Goal: Find specific page/section: Find specific page/section

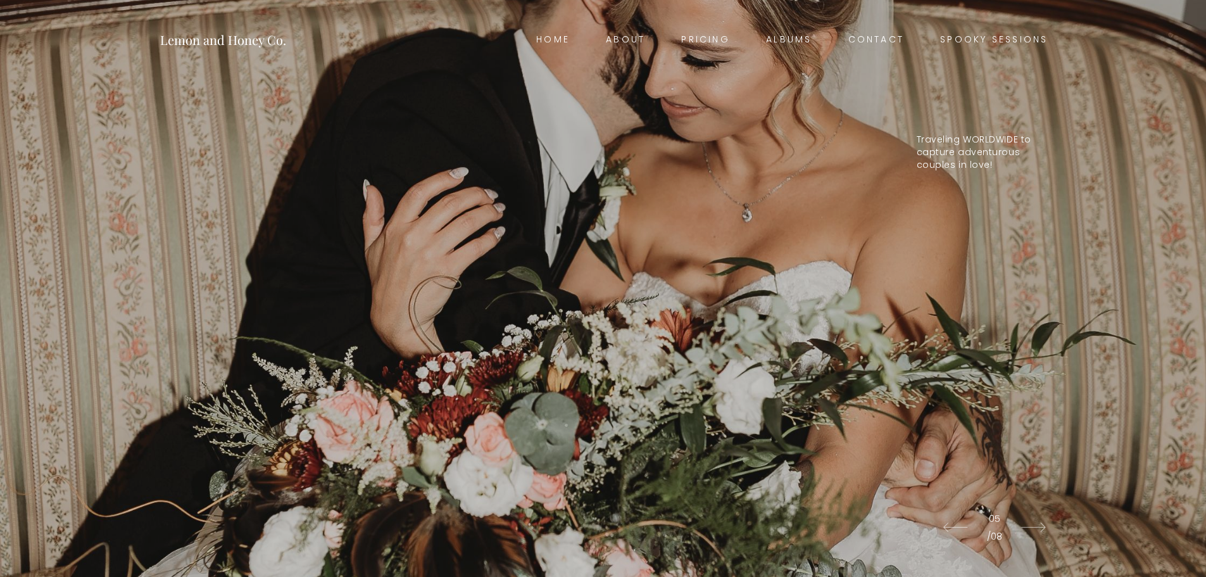
click at [546, 41] on link "Home" at bounding box center [553, 40] width 70 height 18
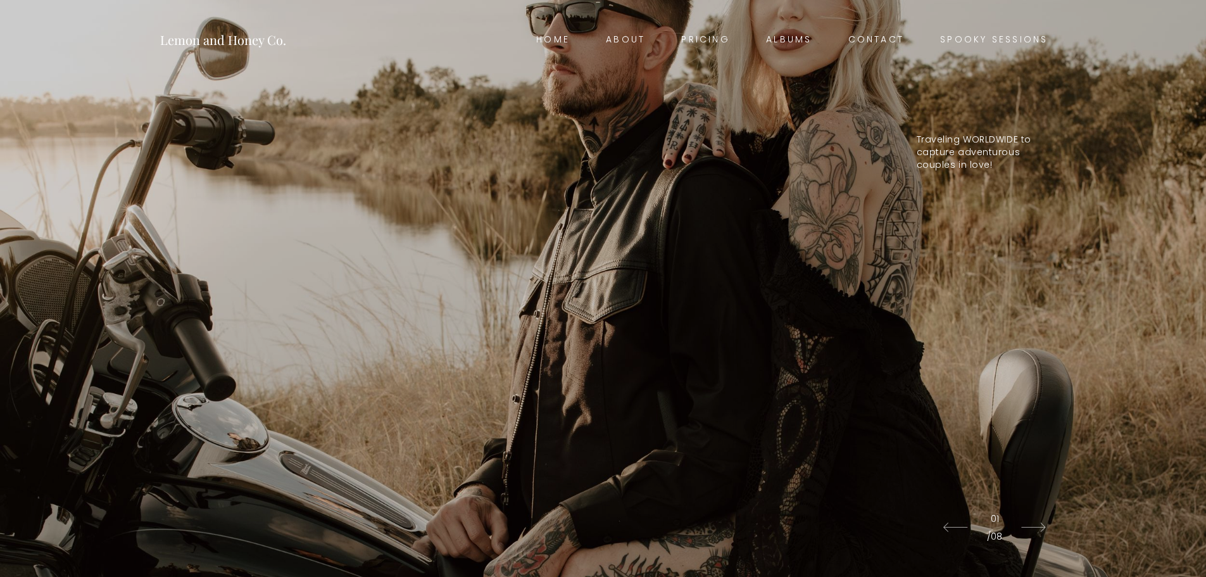
click at [692, 40] on link "Pricing" at bounding box center [705, 40] width 85 height 18
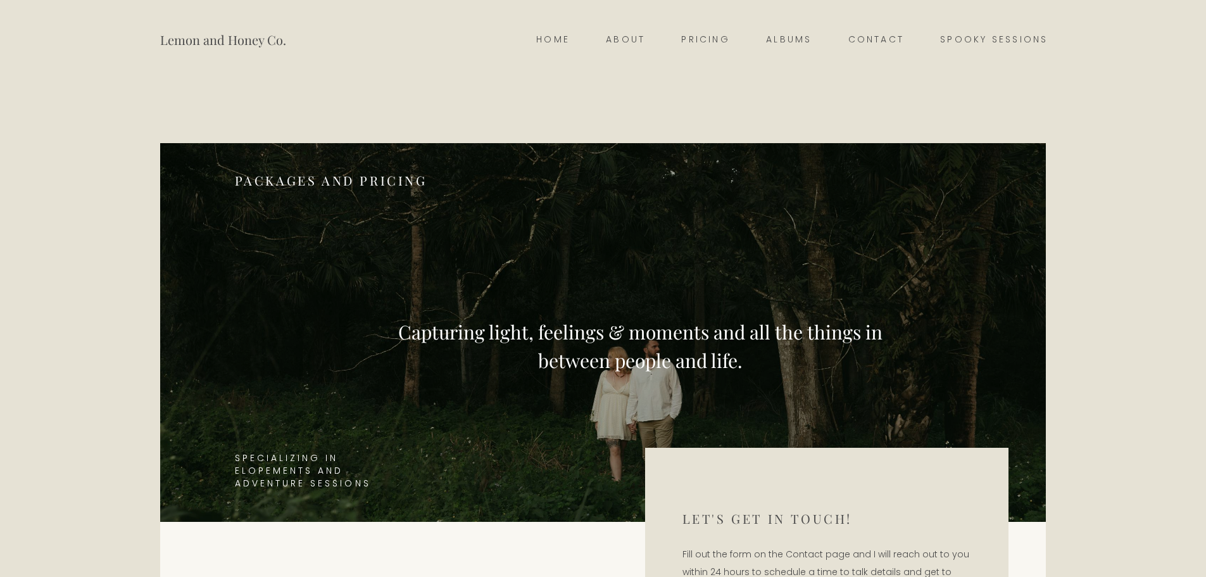
click at [989, 41] on link "Spooky Sessions" at bounding box center [994, 40] width 144 height 18
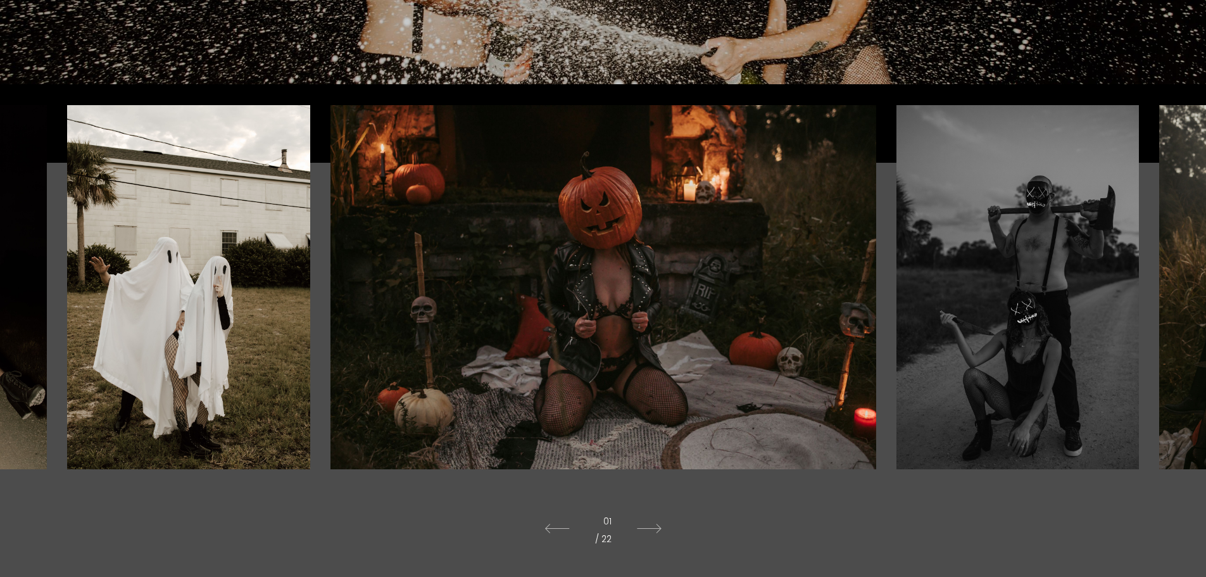
scroll to position [342, 0]
click at [654, 526] on icon at bounding box center [649, 527] width 50 height 35
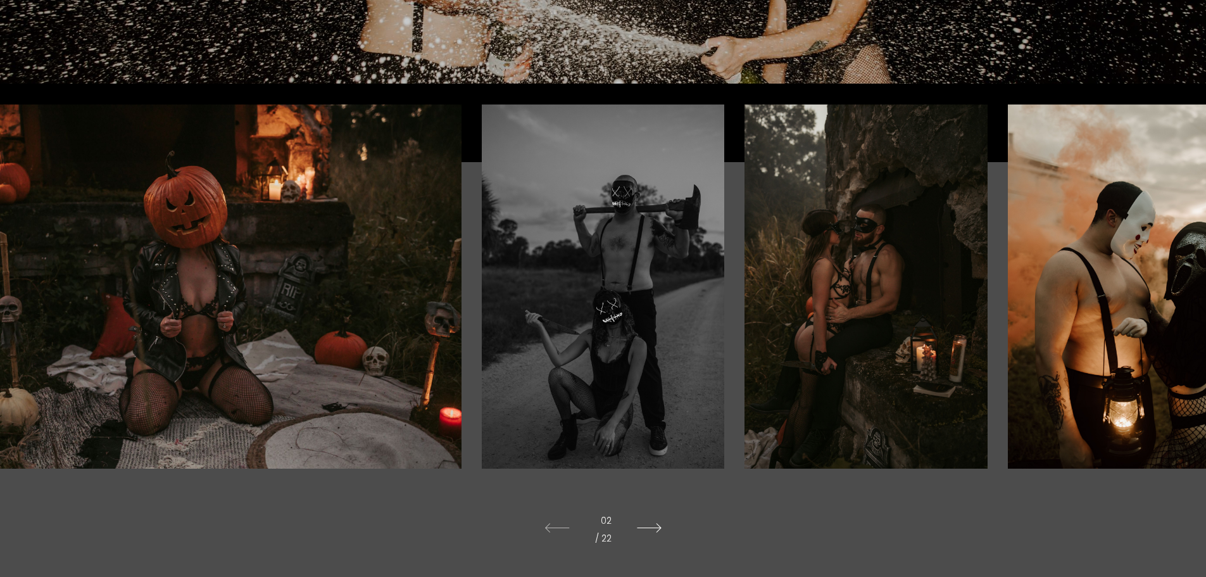
click at [654, 526] on icon at bounding box center [649, 527] width 50 height 35
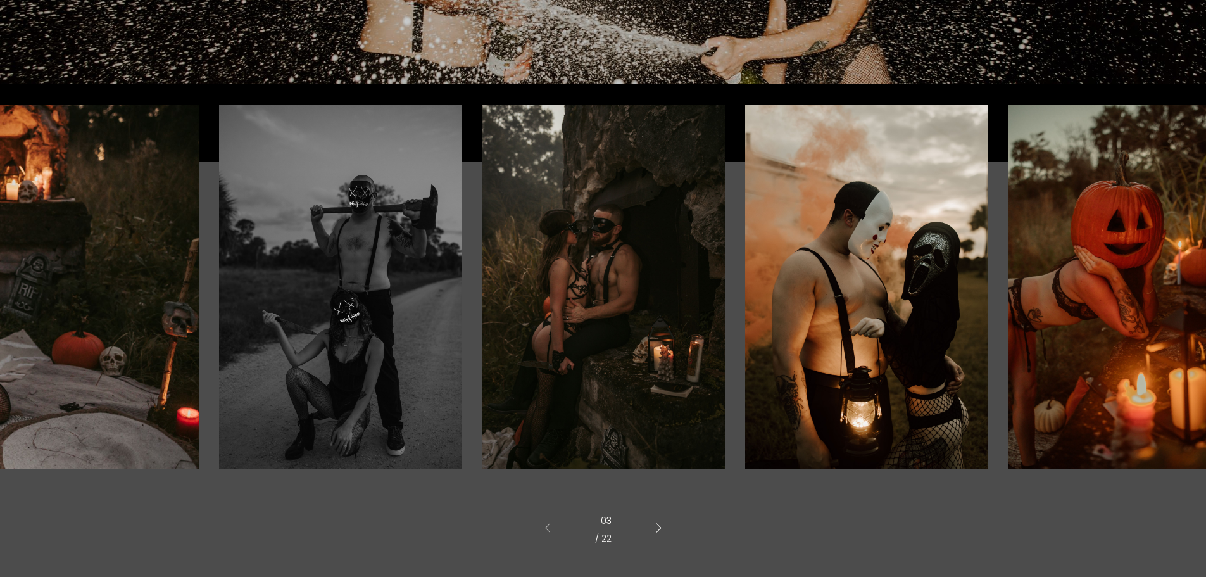
click at [654, 526] on icon at bounding box center [649, 527] width 50 height 35
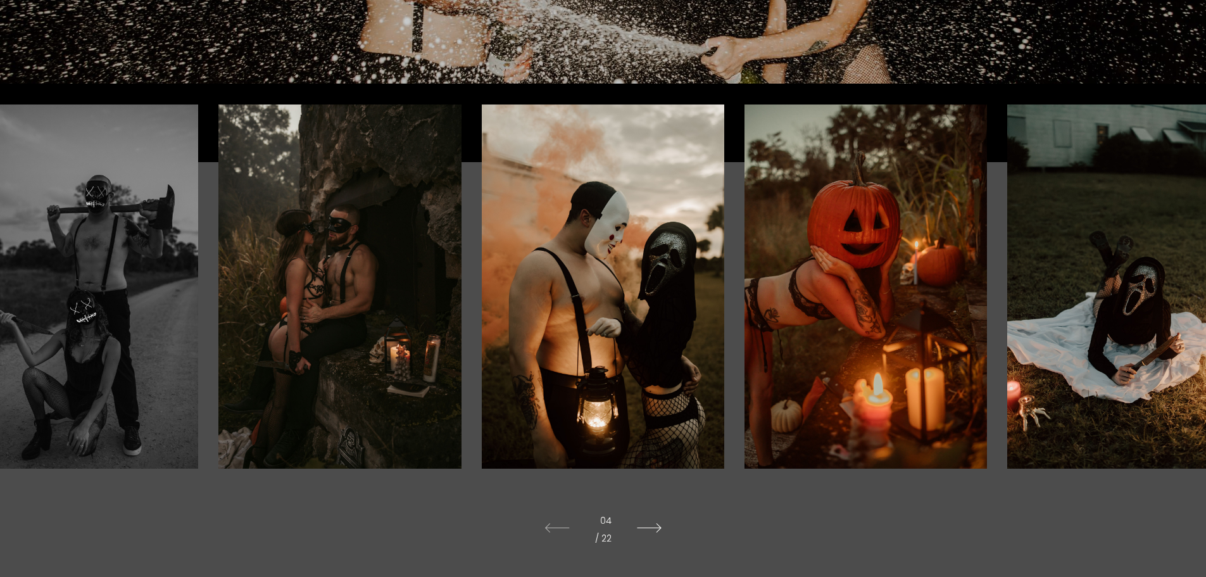
click at [654, 526] on icon at bounding box center [649, 527] width 50 height 35
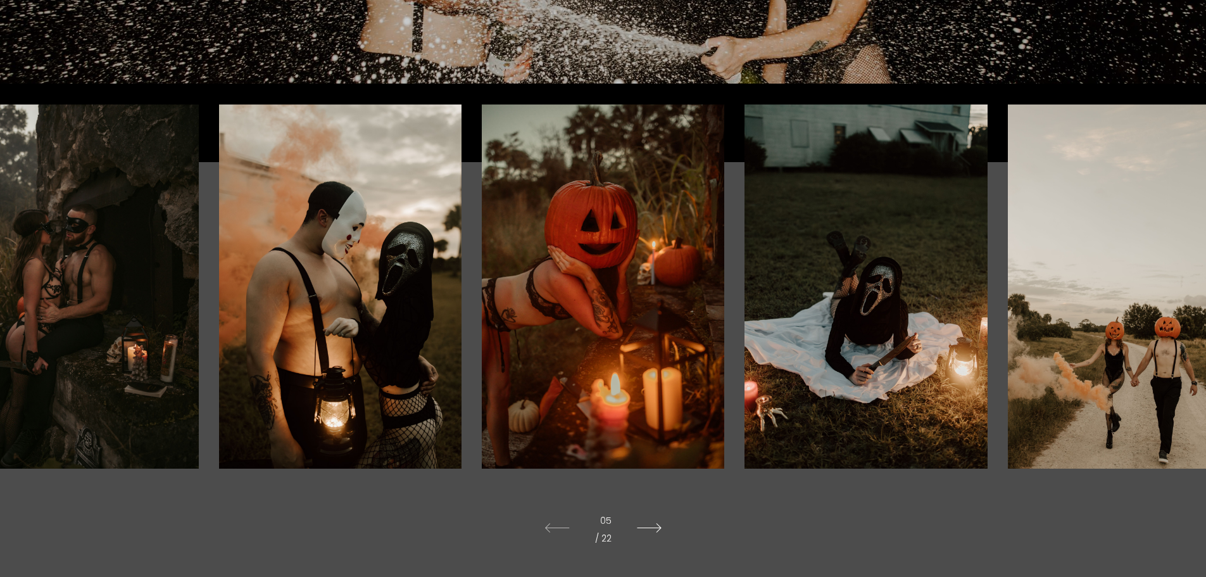
click at [654, 526] on icon at bounding box center [649, 527] width 50 height 35
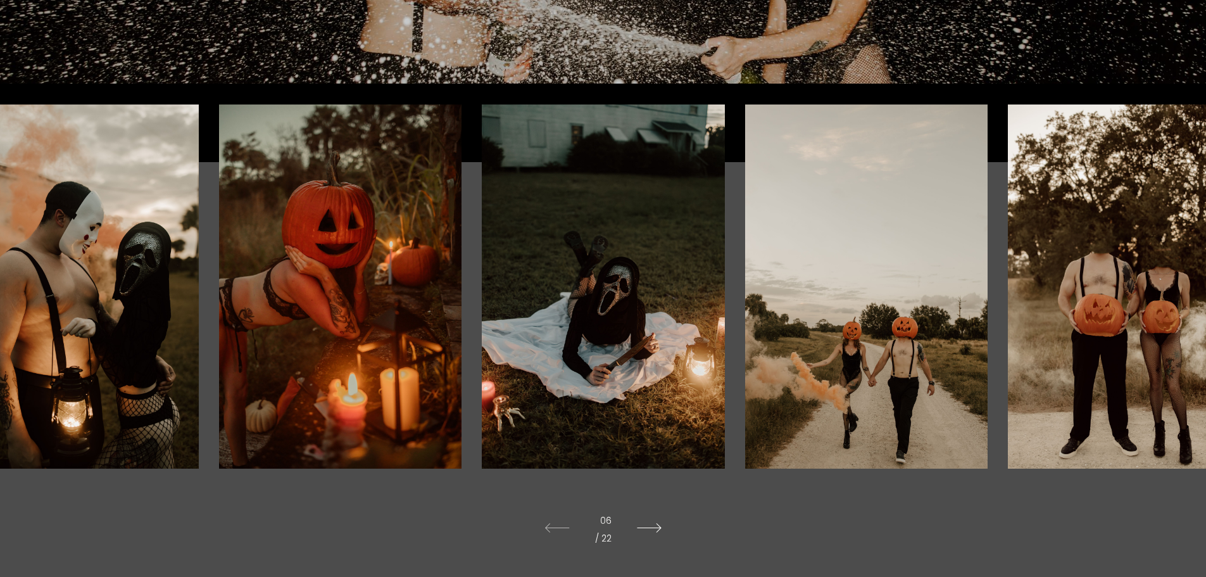
click at [654, 526] on icon at bounding box center [649, 527] width 50 height 35
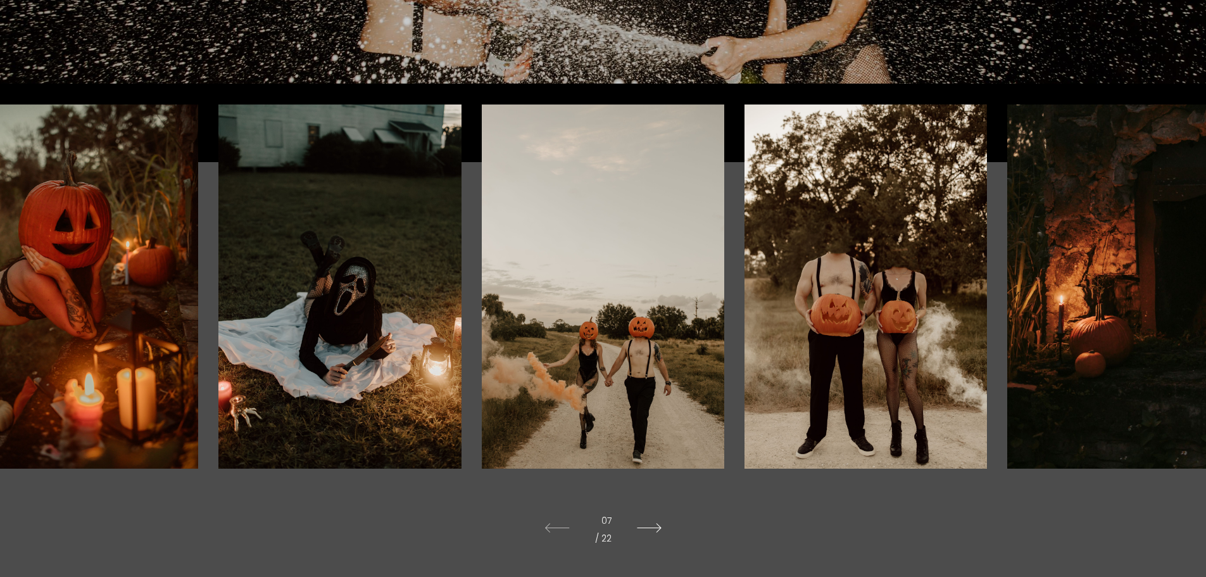
click at [654, 526] on icon at bounding box center [649, 527] width 50 height 35
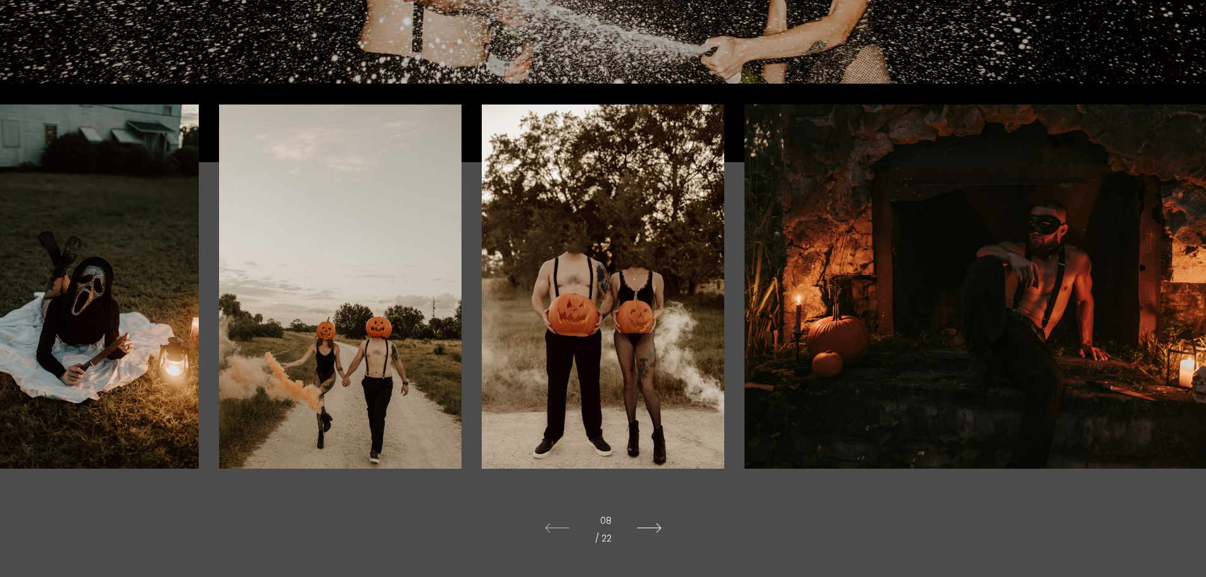
click at [654, 526] on icon at bounding box center [649, 527] width 50 height 35
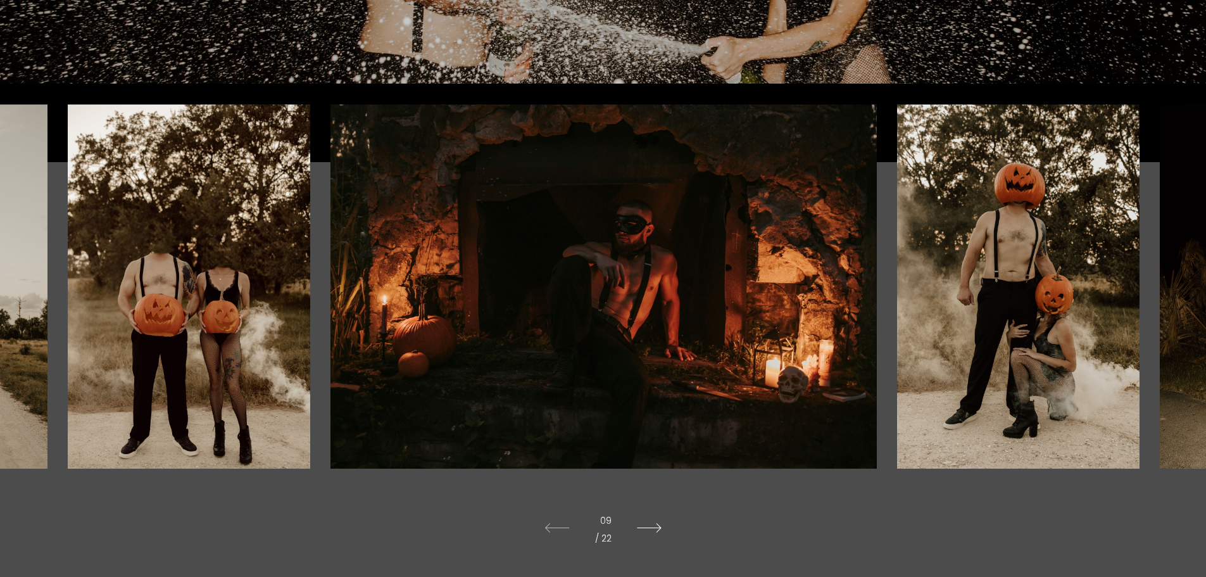
click at [654, 526] on icon at bounding box center [649, 527] width 50 height 35
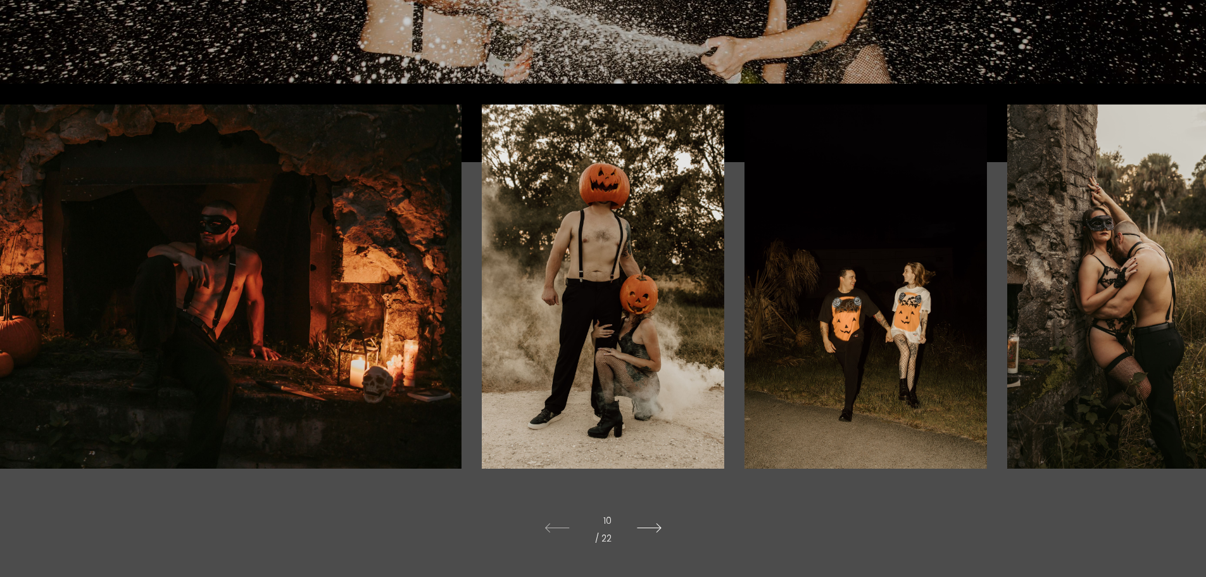
click at [654, 526] on icon at bounding box center [649, 527] width 50 height 35
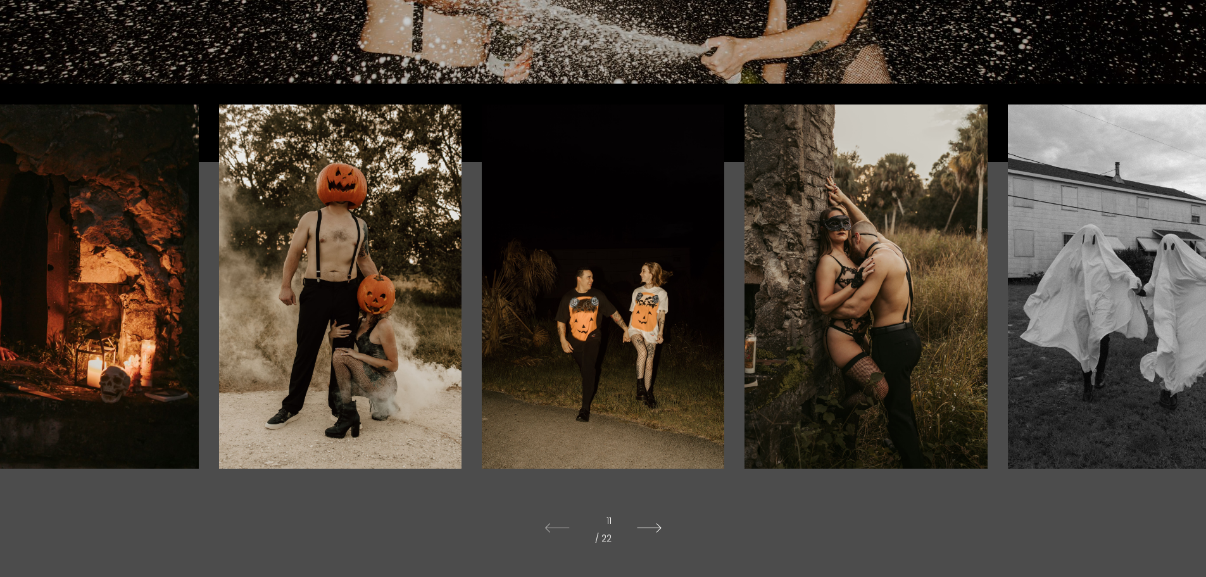
click at [654, 526] on icon at bounding box center [649, 527] width 50 height 35
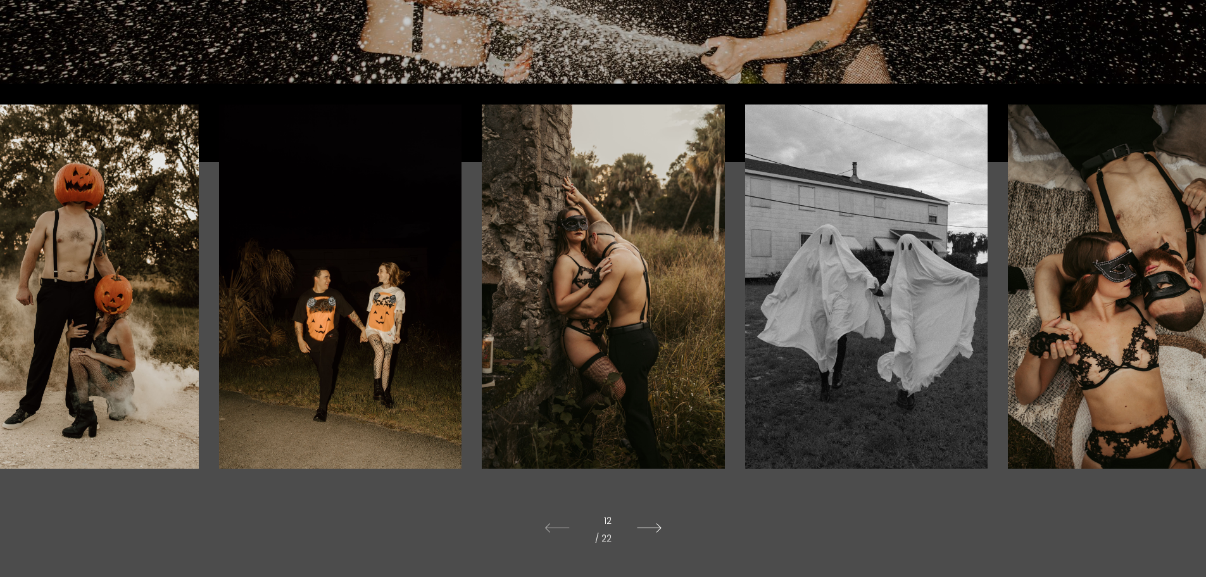
click at [654, 526] on icon at bounding box center [649, 527] width 50 height 35
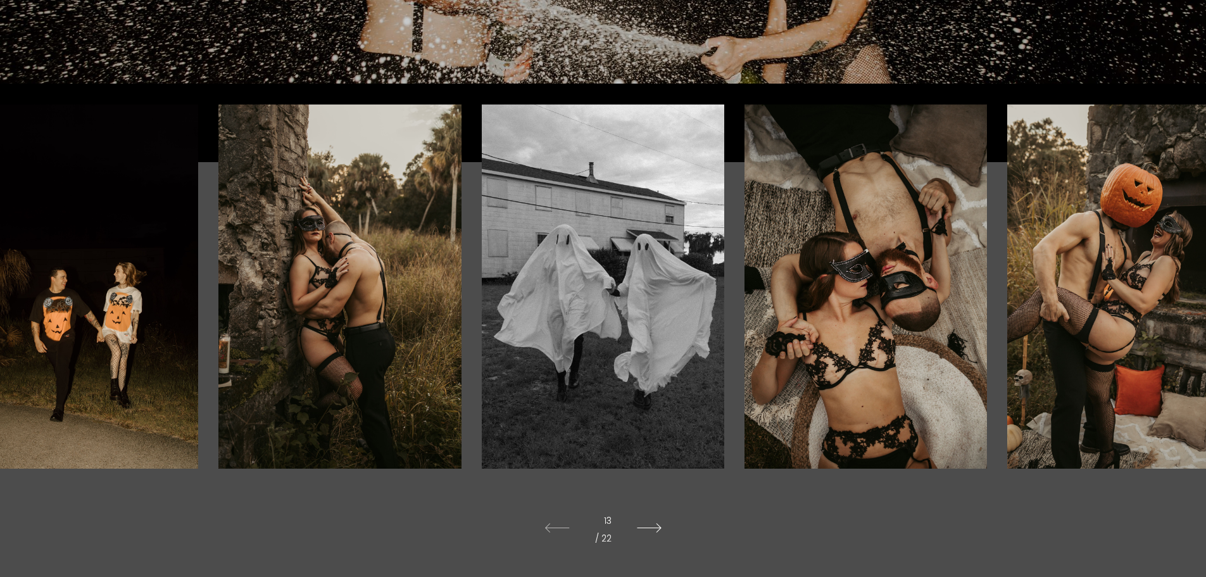
click at [654, 526] on icon at bounding box center [649, 527] width 50 height 35
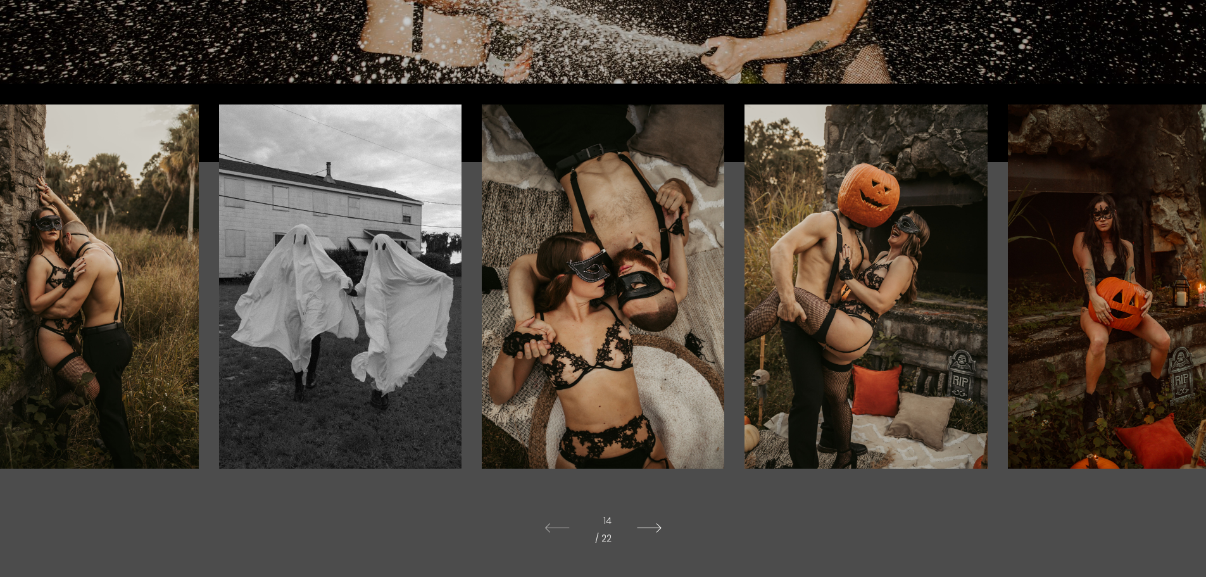
click at [654, 526] on icon at bounding box center [649, 527] width 50 height 35
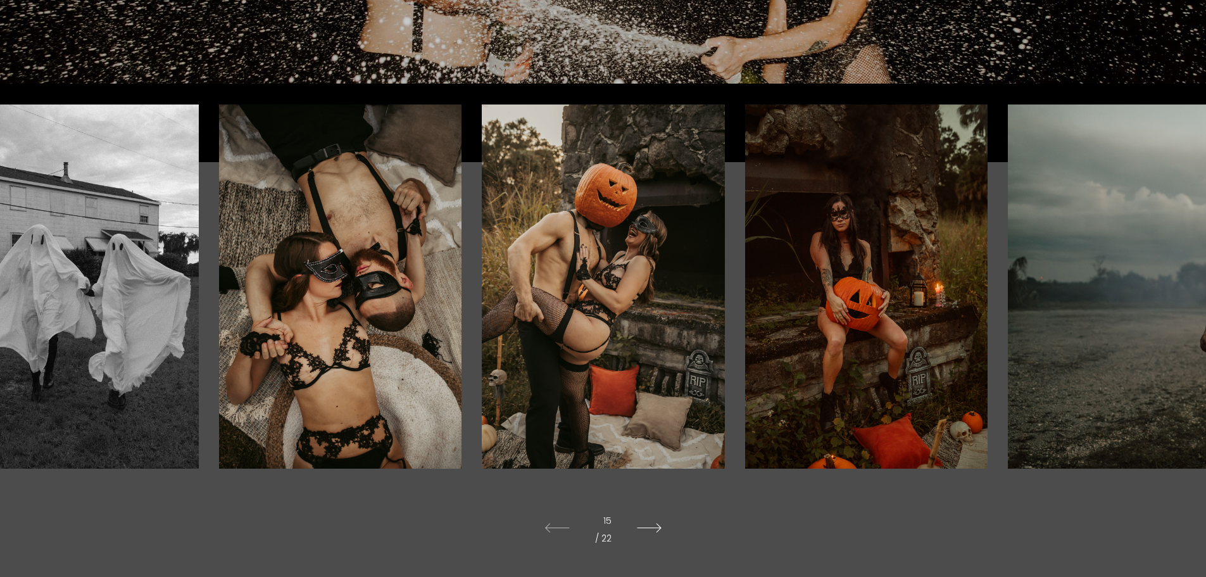
click at [654, 526] on icon at bounding box center [649, 527] width 50 height 35
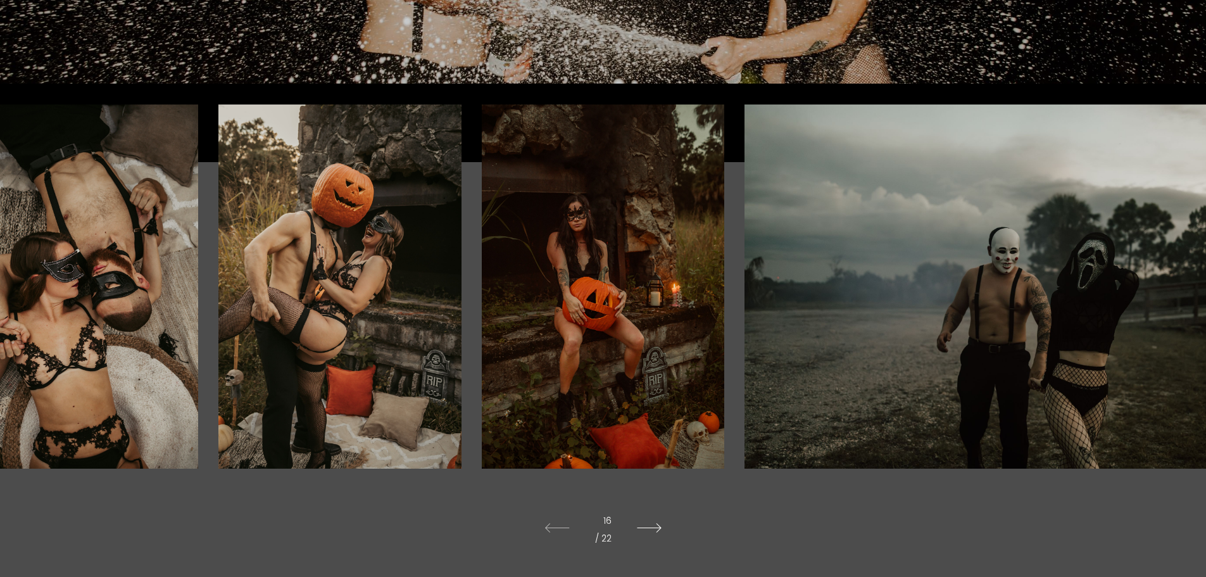
click at [654, 526] on icon at bounding box center [649, 527] width 50 height 35
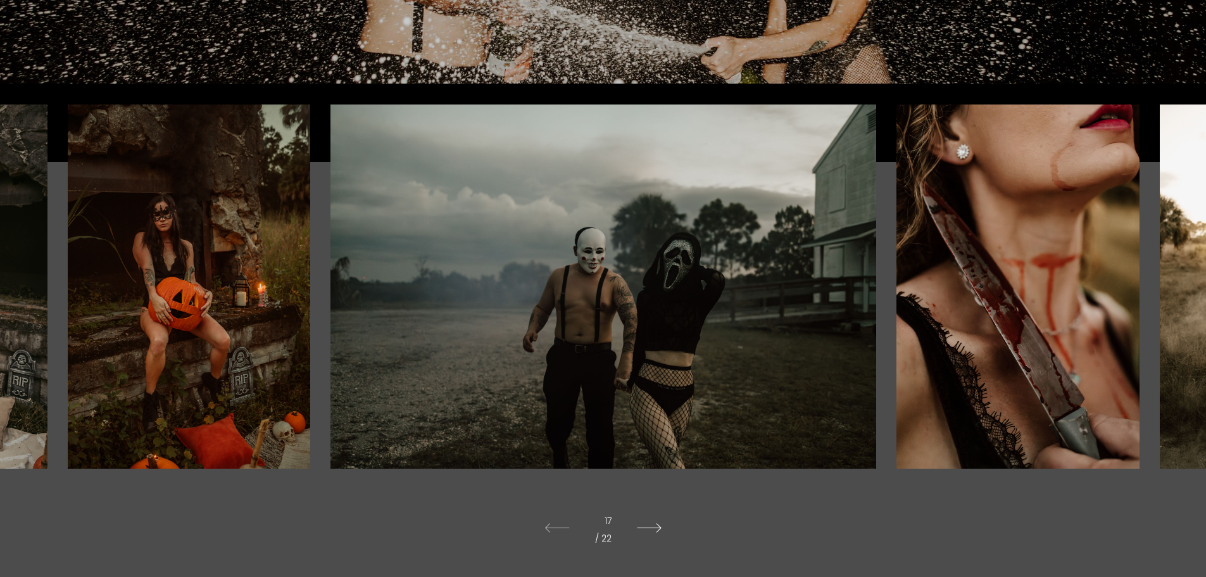
click at [654, 526] on icon at bounding box center [649, 527] width 50 height 35
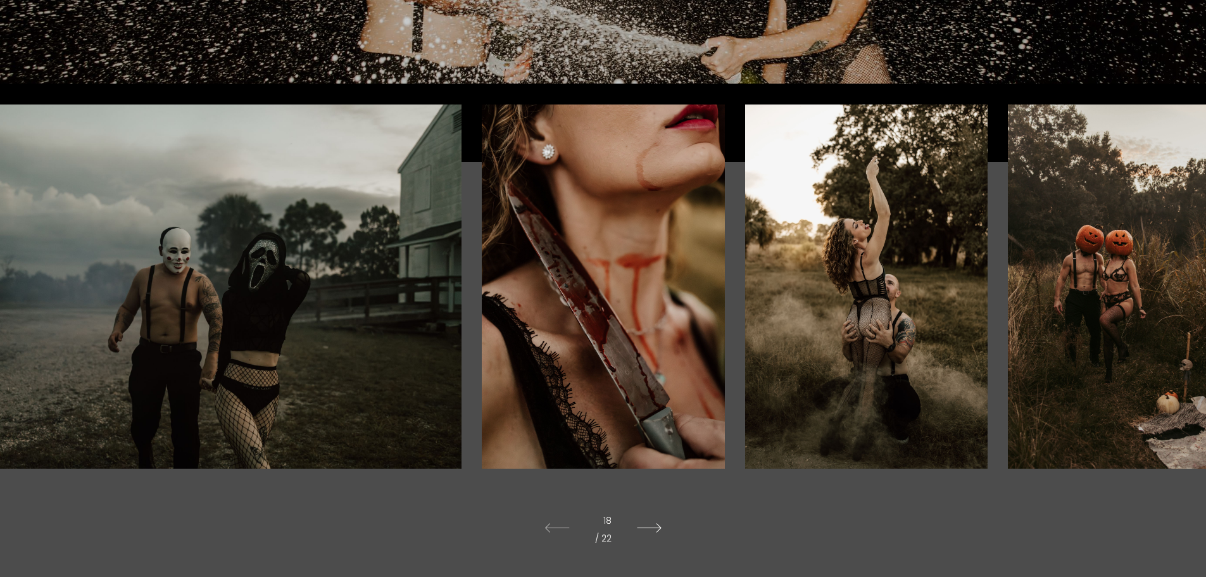
click at [654, 526] on icon at bounding box center [649, 527] width 50 height 35
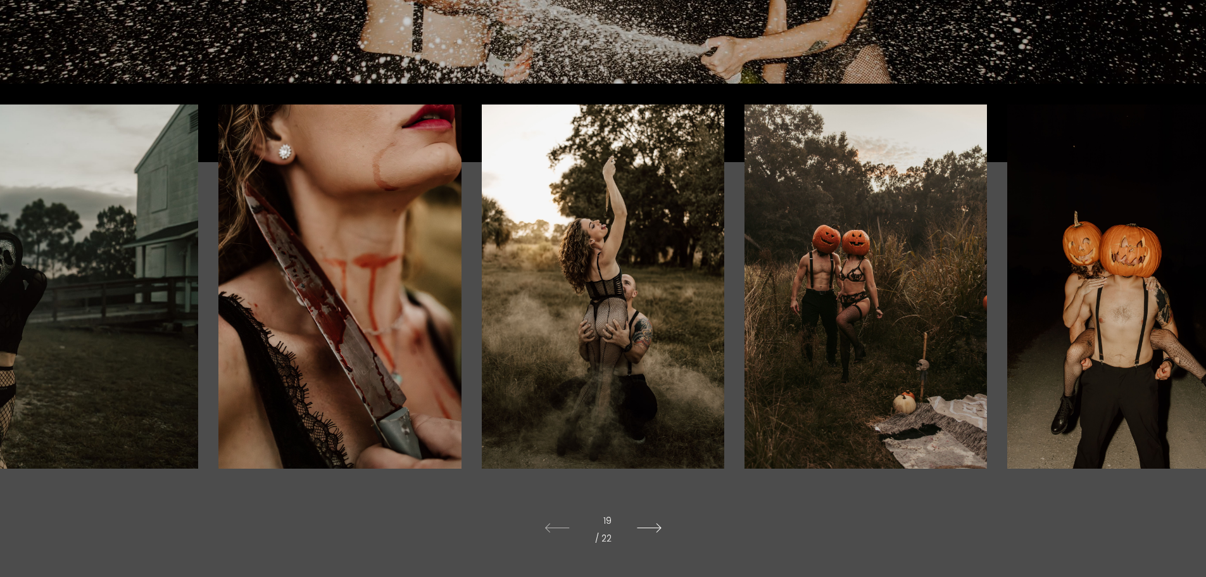
click at [654, 526] on icon at bounding box center [649, 527] width 50 height 35
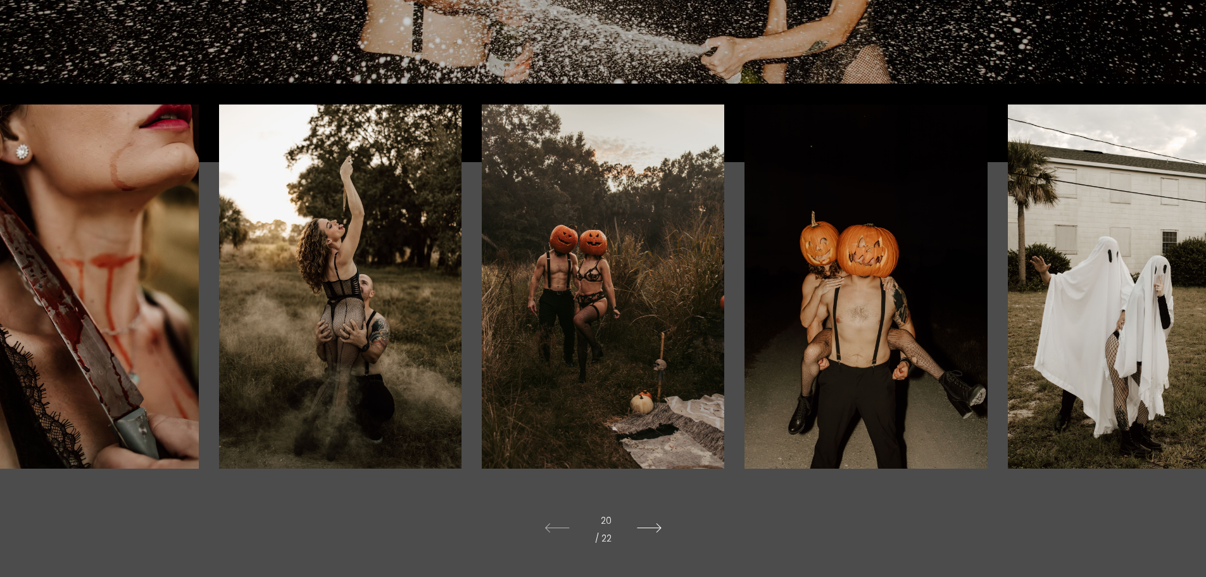
click at [654, 526] on icon at bounding box center [649, 527] width 50 height 35
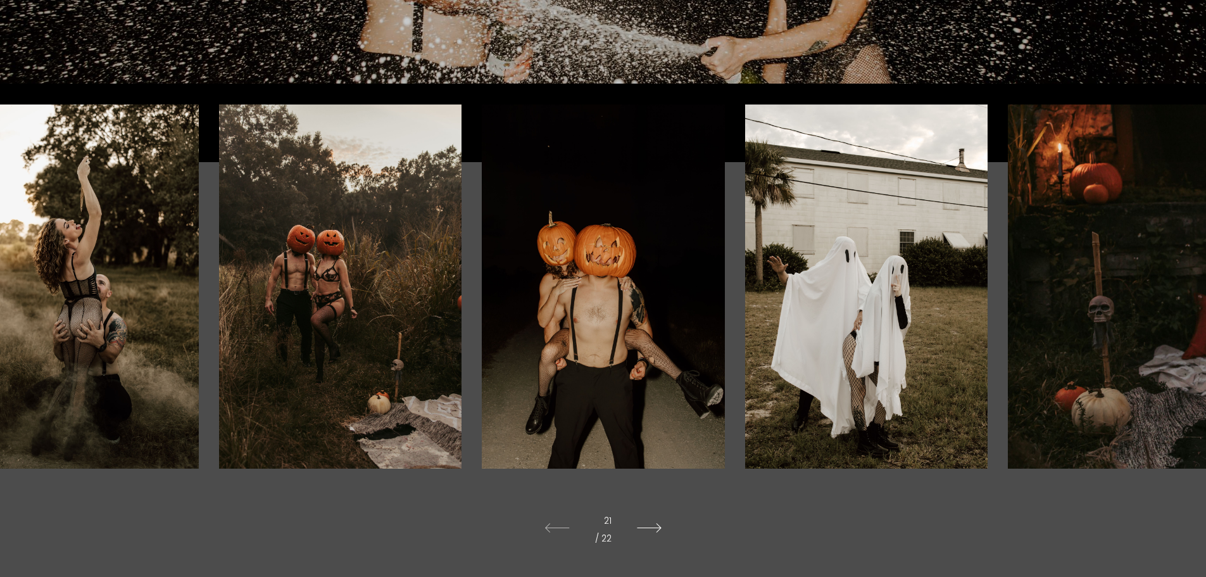
click at [654, 526] on icon at bounding box center [649, 527] width 50 height 35
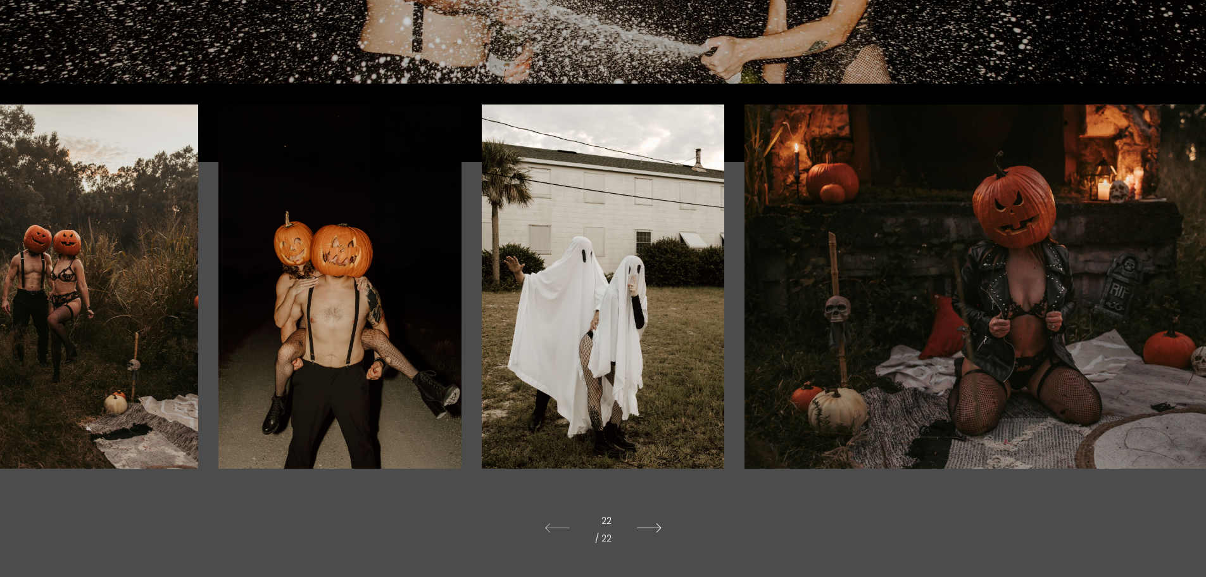
click at [654, 526] on icon at bounding box center [649, 527] width 50 height 35
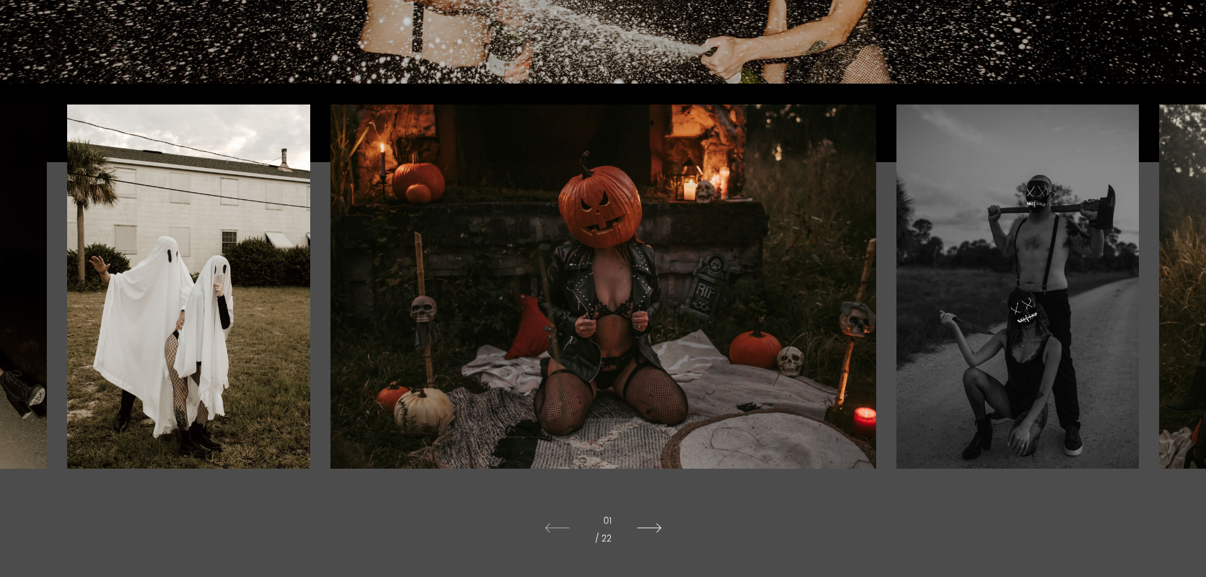
click at [654, 526] on icon at bounding box center [649, 527] width 50 height 35
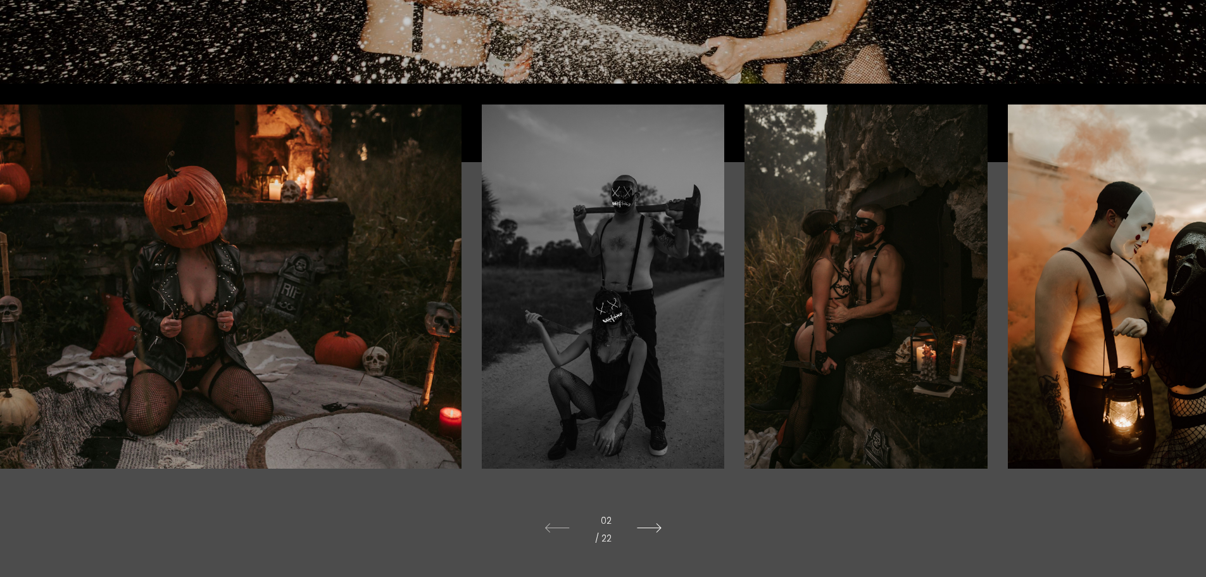
click at [654, 526] on icon at bounding box center [649, 527] width 50 height 35
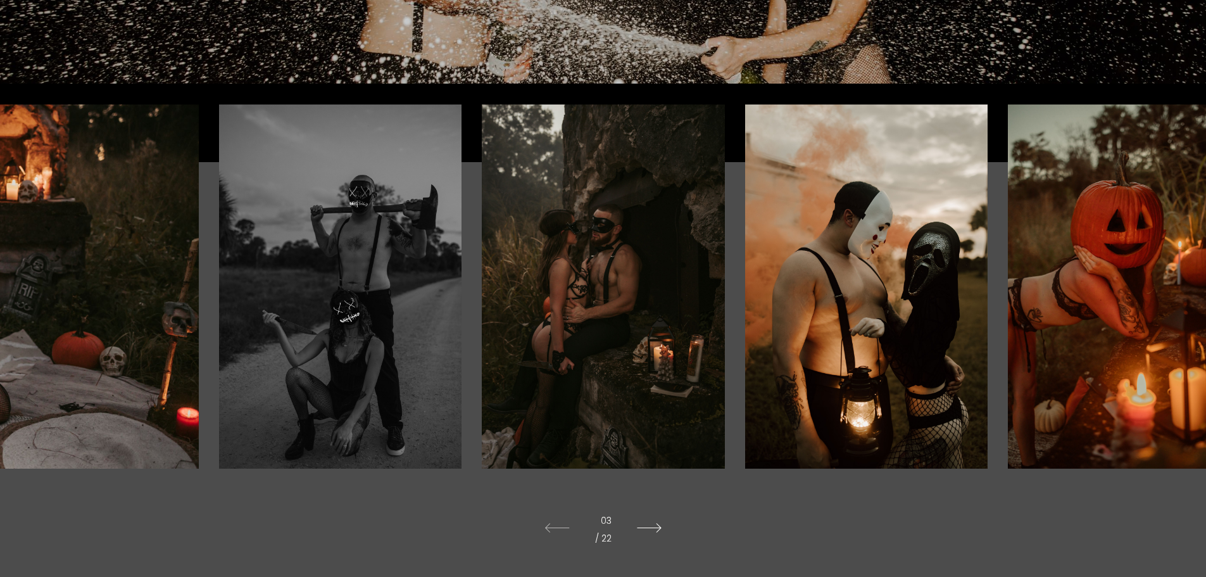
click at [654, 526] on icon at bounding box center [649, 527] width 50 height 35
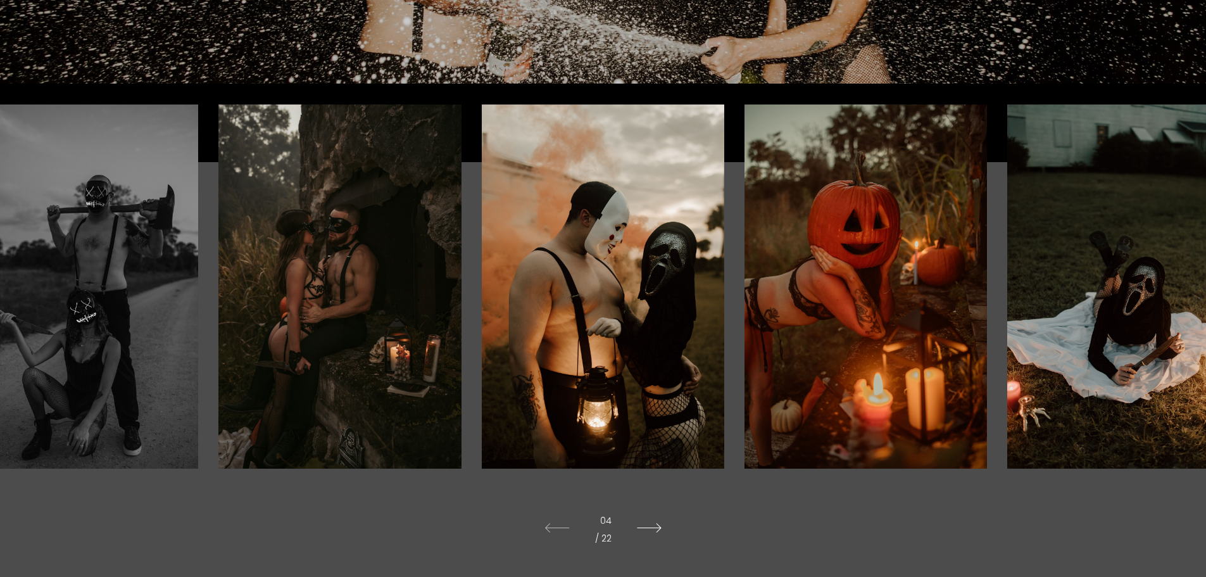
click at [654, 526] on icon at bounding box center [649, 527] width 50 height 35
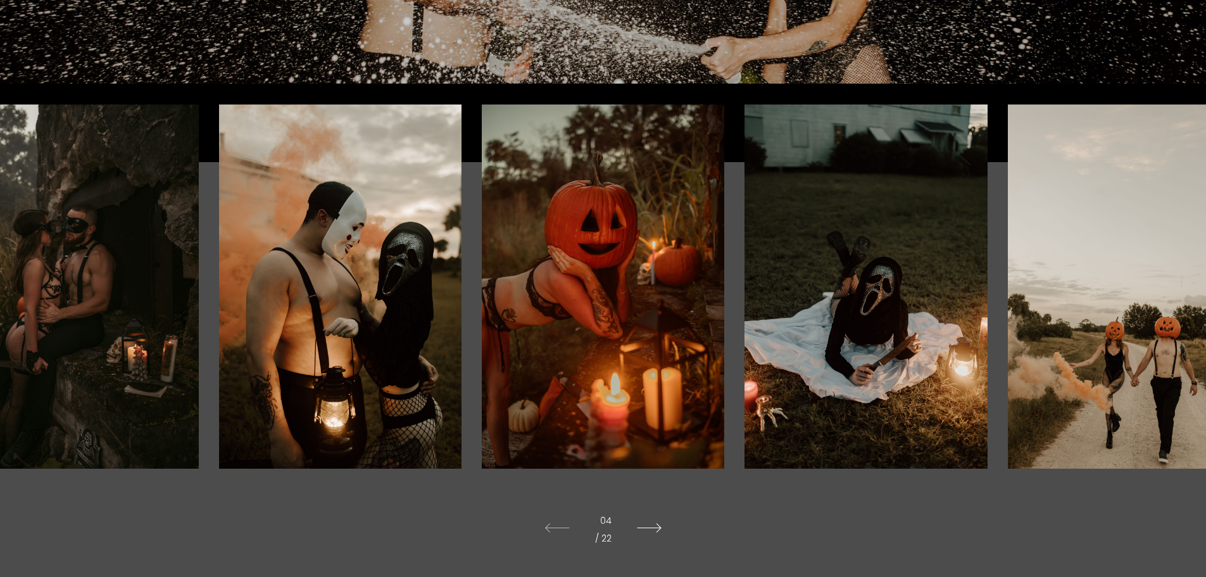
click at [654, 526] on icon at bounding box center [649, 527] width 50 height 35
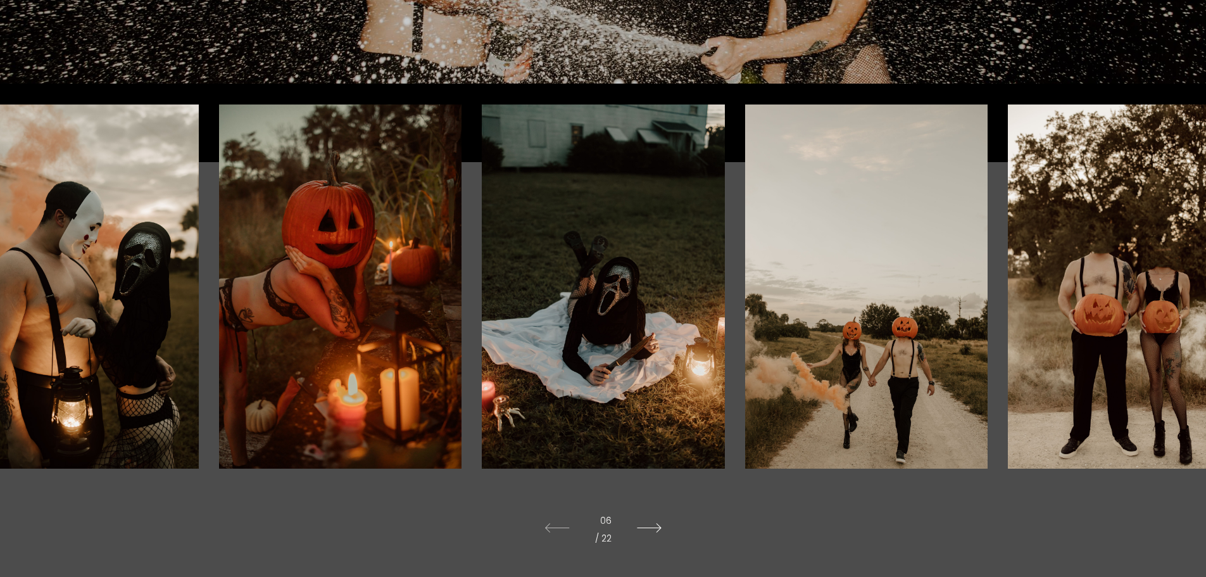
click at [654, 526] on icon at bounding box center [649, 527] width 50 height 35
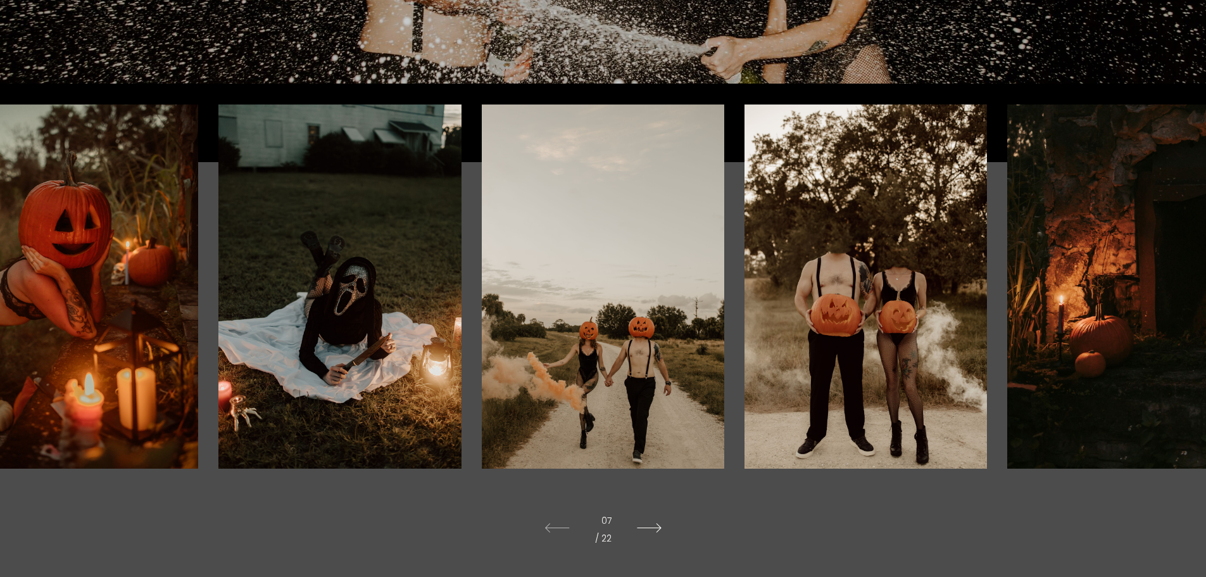
click at [654, 526] on icon at bounding box center [649, 527] width 50 height 35
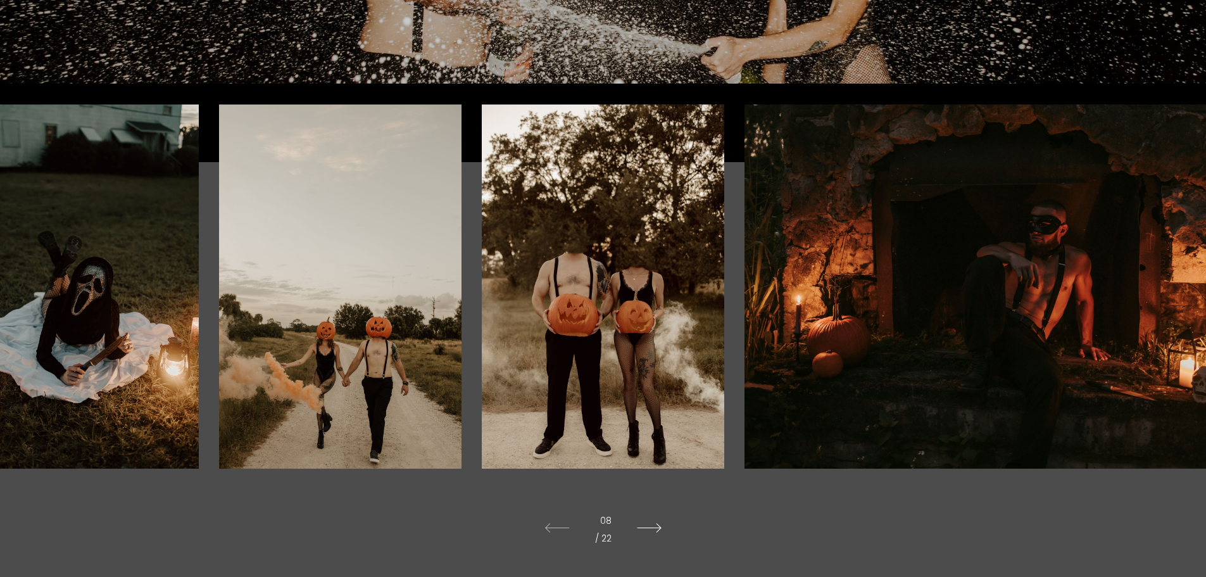
click at [654, 526] on icon at bounding box center [649, 527] width 50 height 35
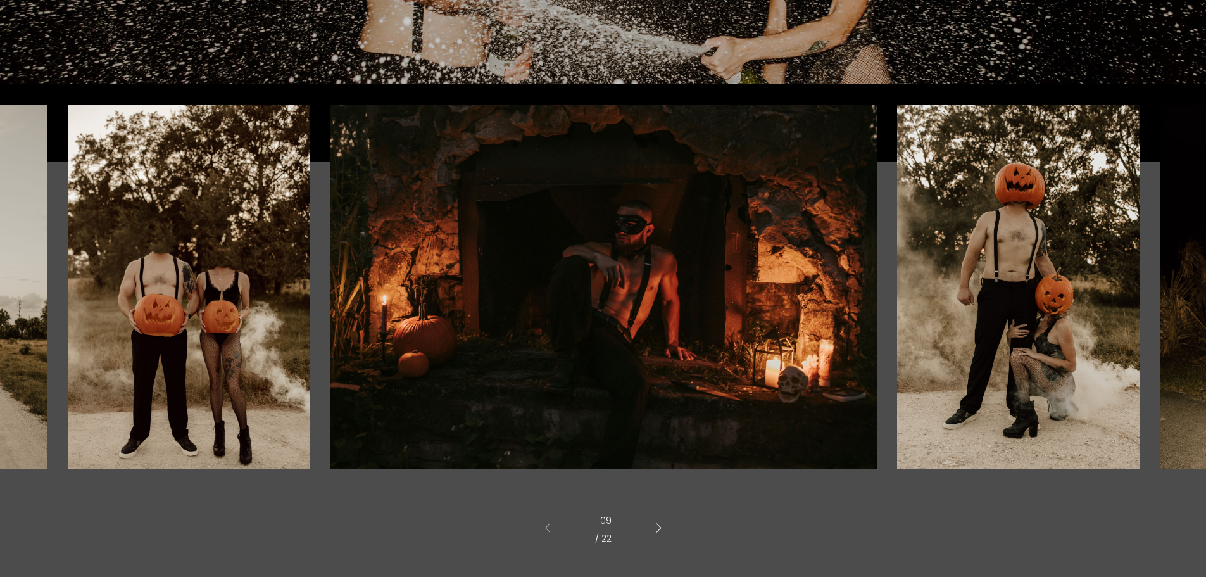
click at [654, 526] on icon at bounding box center [649, 527] width 50 height 35
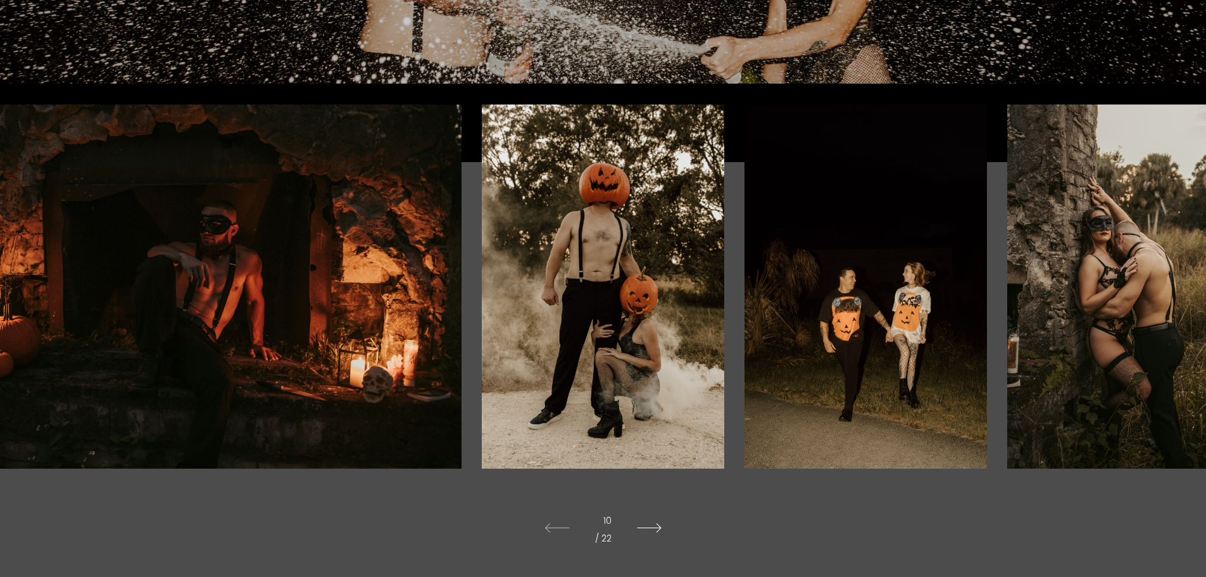
click at [654, 526] on icon at bounding box center [649, 527] width 50 height 35
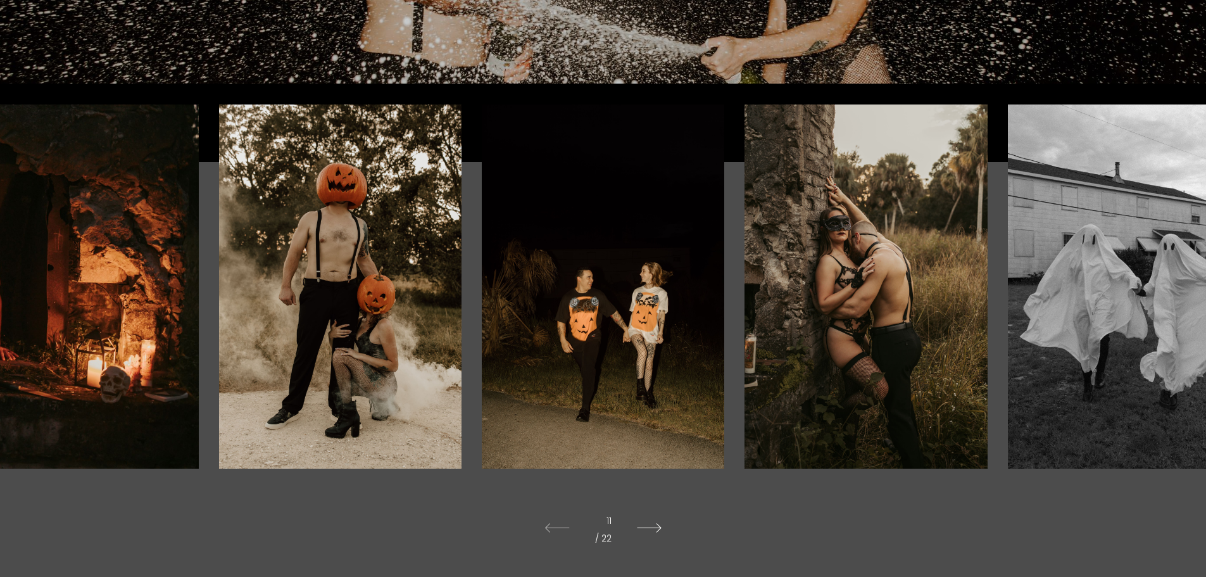
click at [654, 526] on icon at bounding box center [649, 527] width 50 height 35
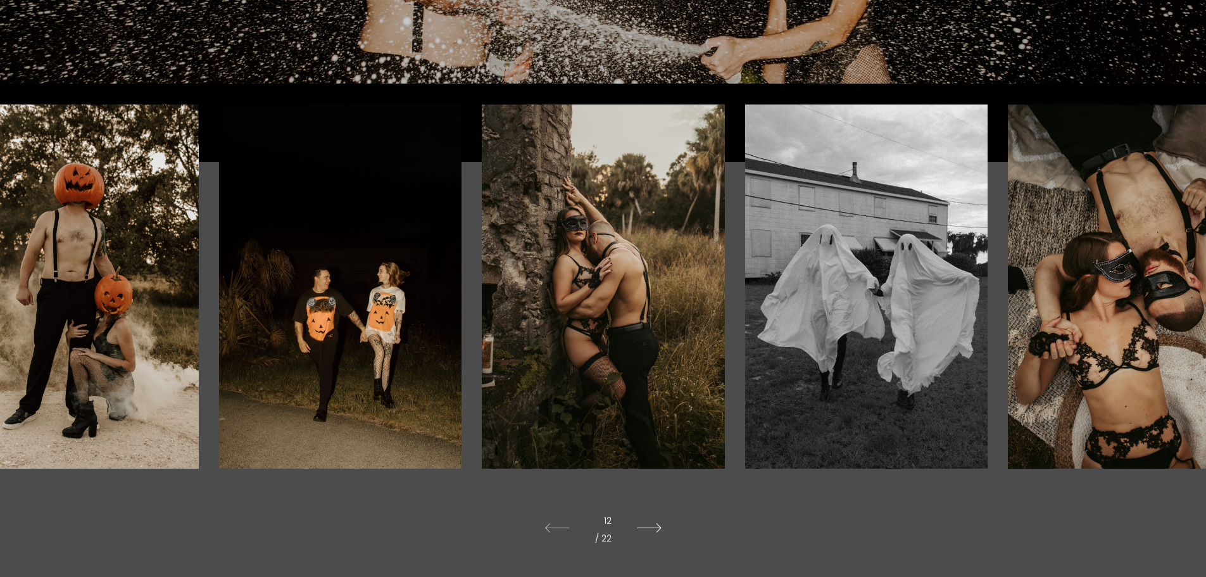
click at [654, 526] on icon at bounding box center [649, 527] width 50 height 35
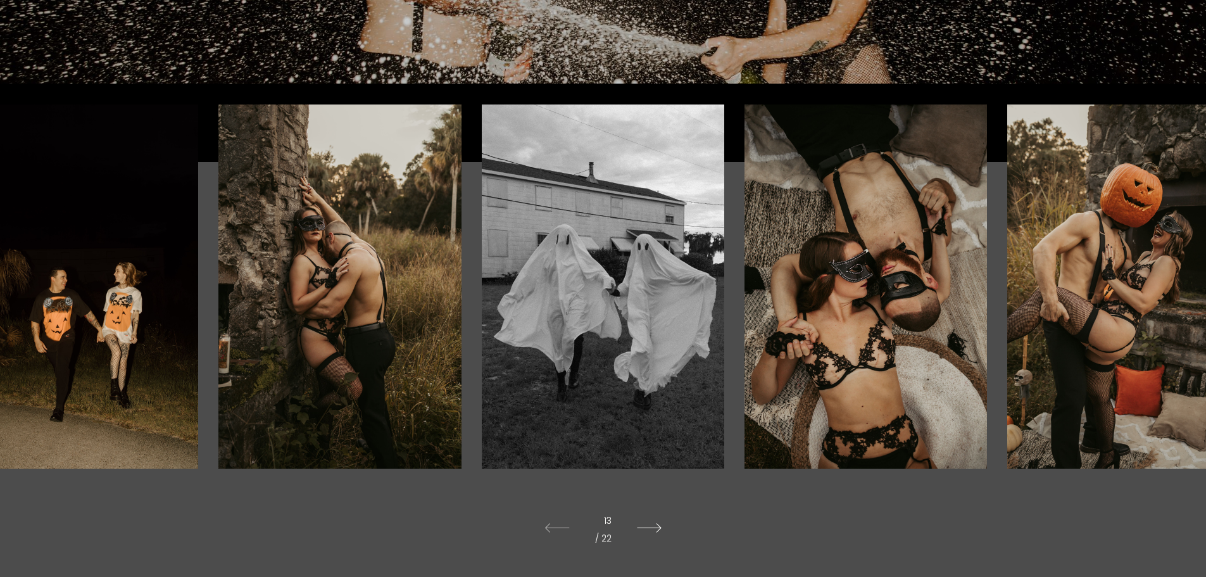
click at [654, 526] on icon at bounding box center [649, 527] width 50 height 35
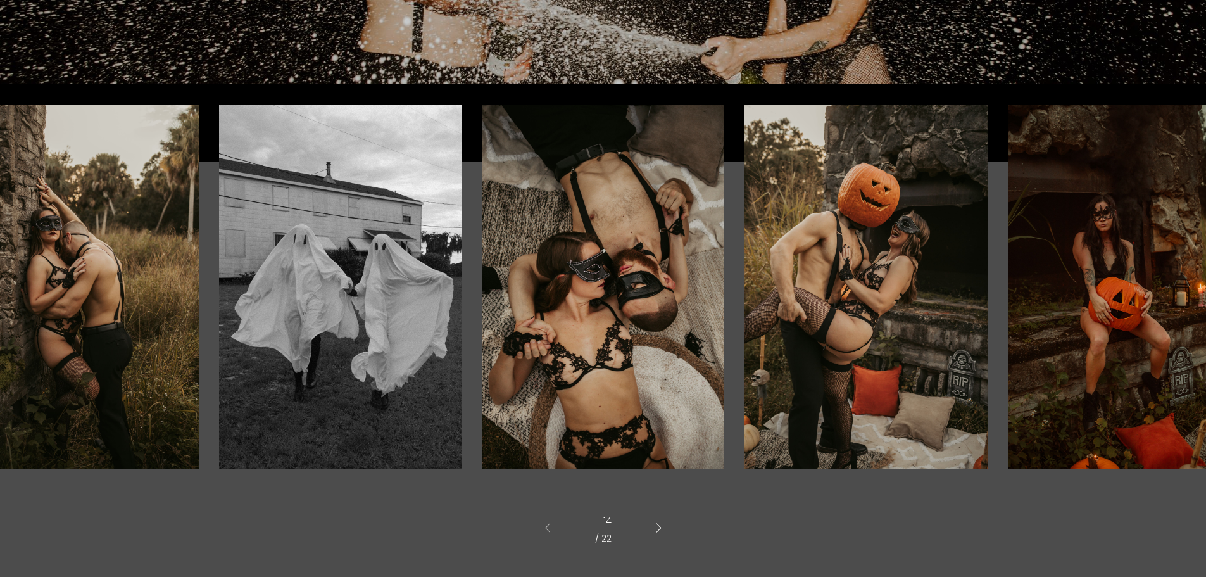
click at [654, 526] on icon at bounding box center [649, 527] width 50 height 35
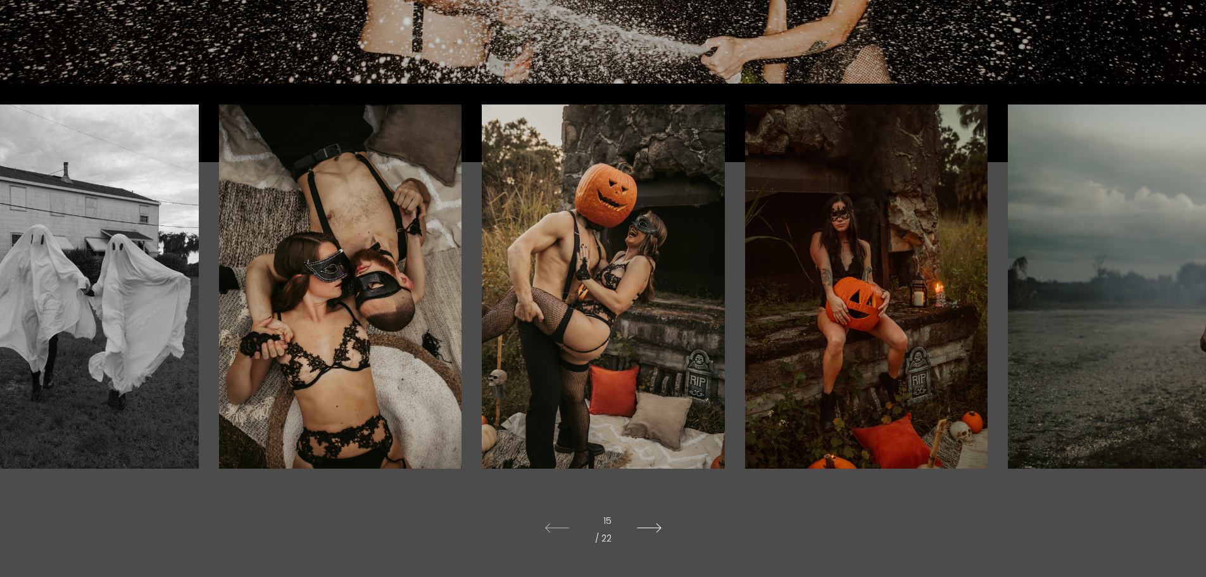
click at [654, 526] on icon at bounding box center [649, 527] width 50 height 35
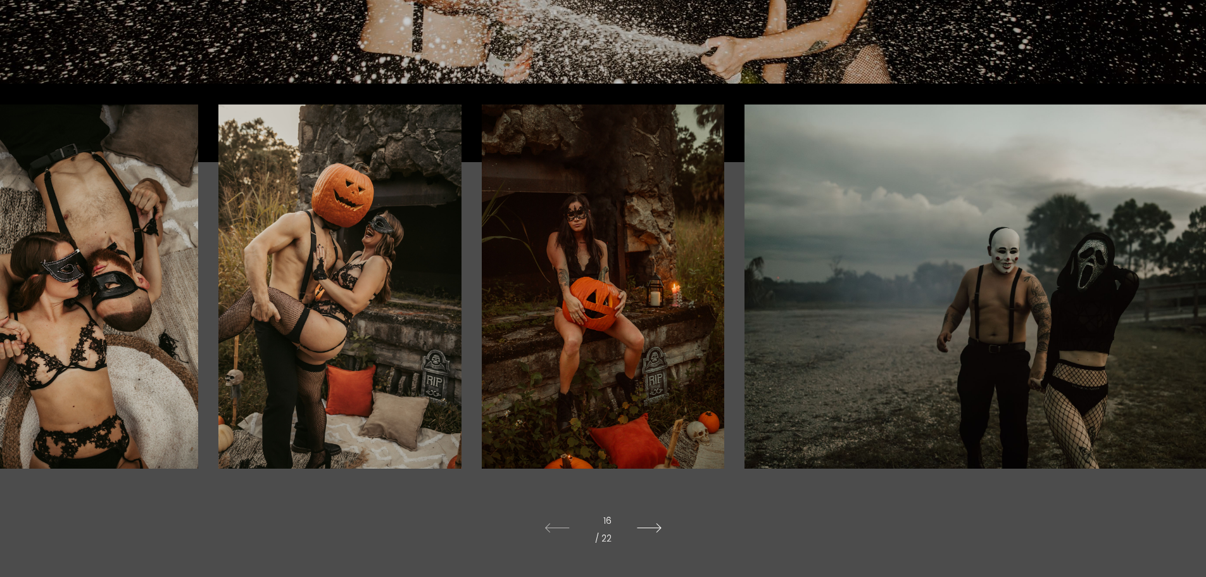
click at [654, 526] on icon at bounding box center [649, 527] width 50 height 35
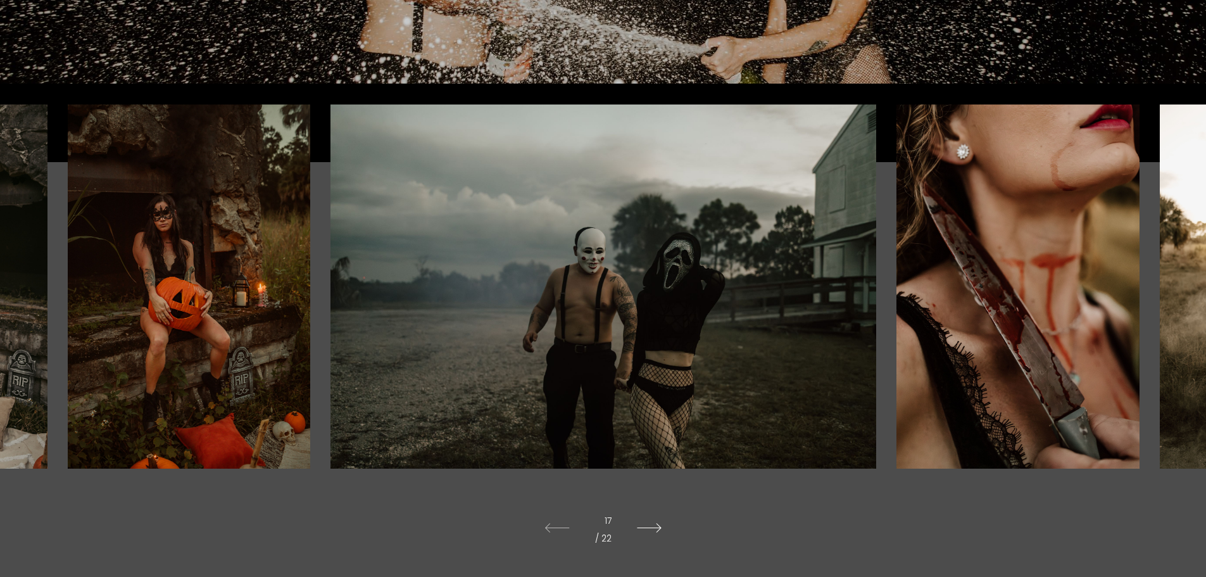
click at [654, 526] on icon at bounding box center [649, 527] width 50 height 35
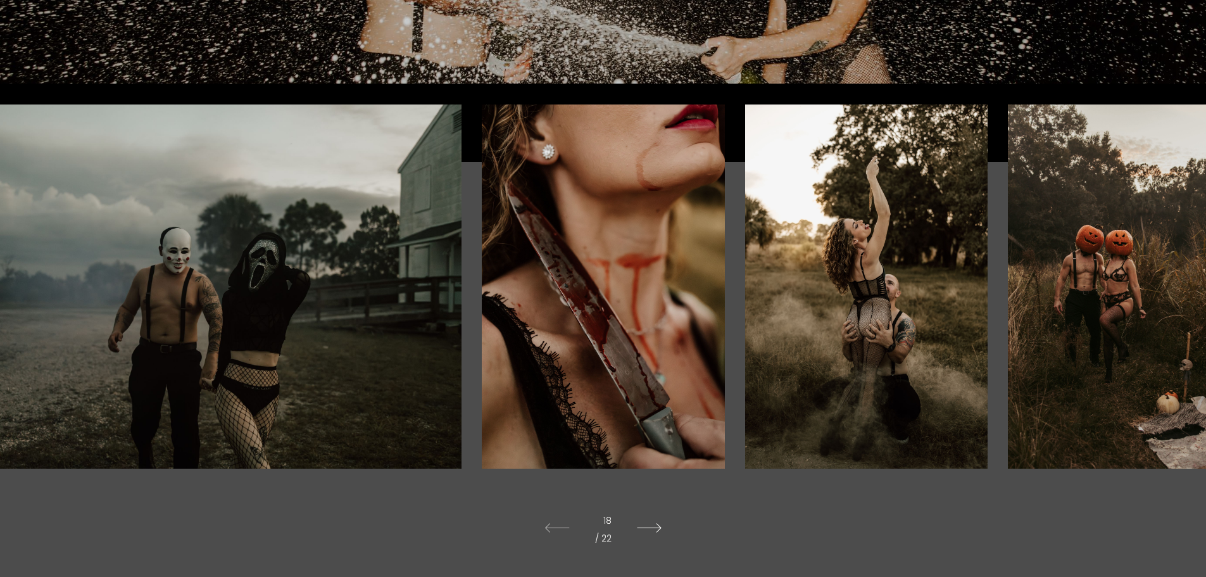
click at [654, 526] on icon at bounding box center [649, 527] width 50 height 35
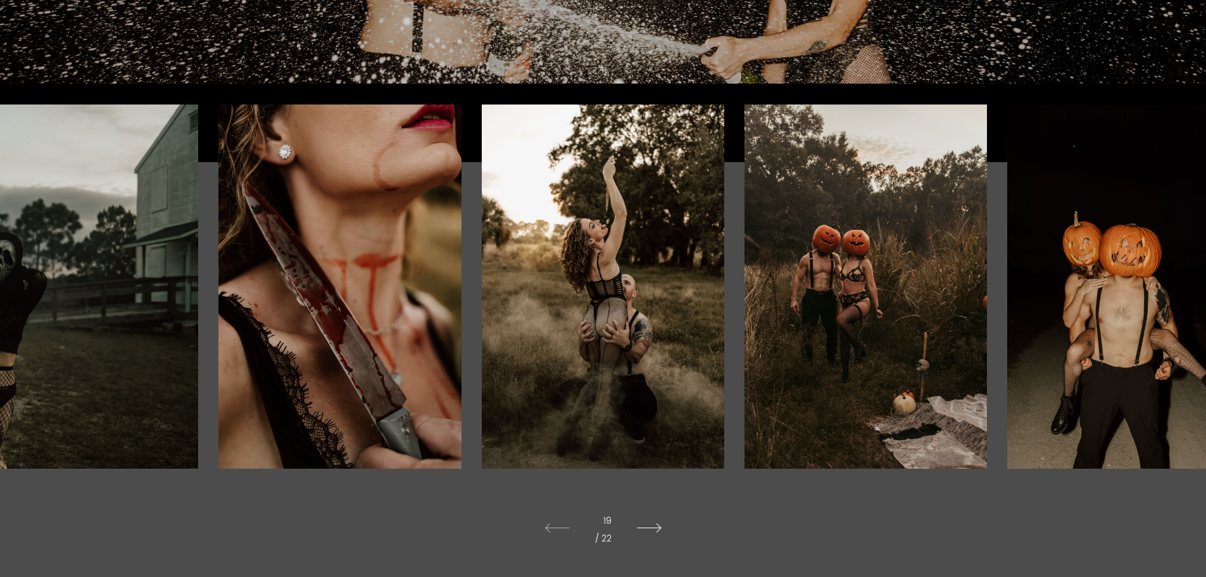
click at [654, 526] on icon at bounding box center [649, 527] width 50 height 35
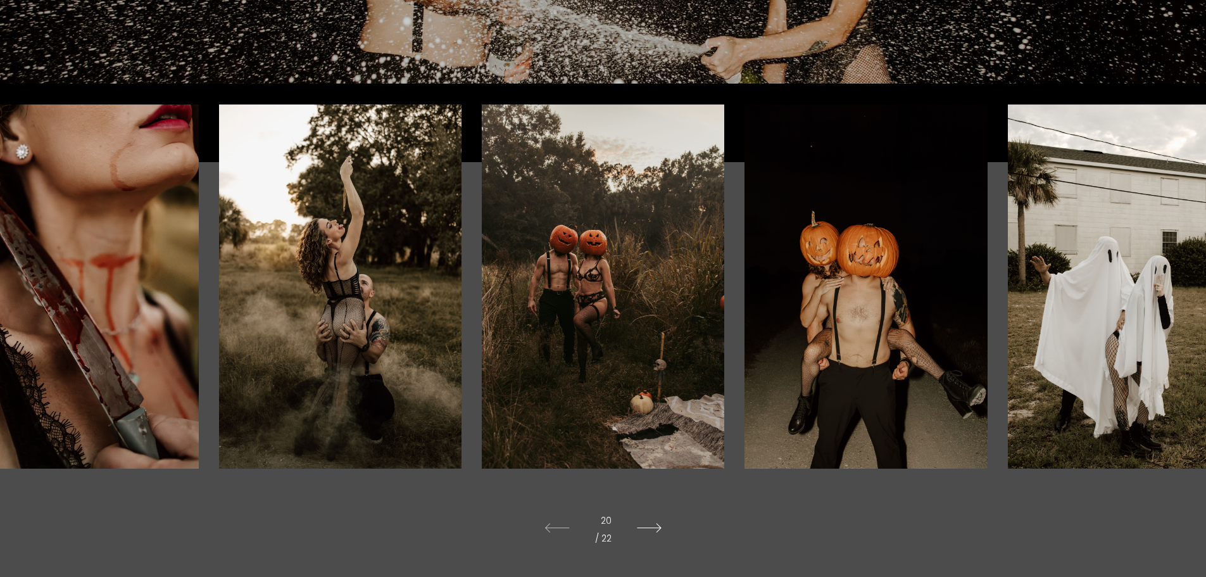
click at [654, 526] on icon at bounding box center [649, 527] width 50 height 35
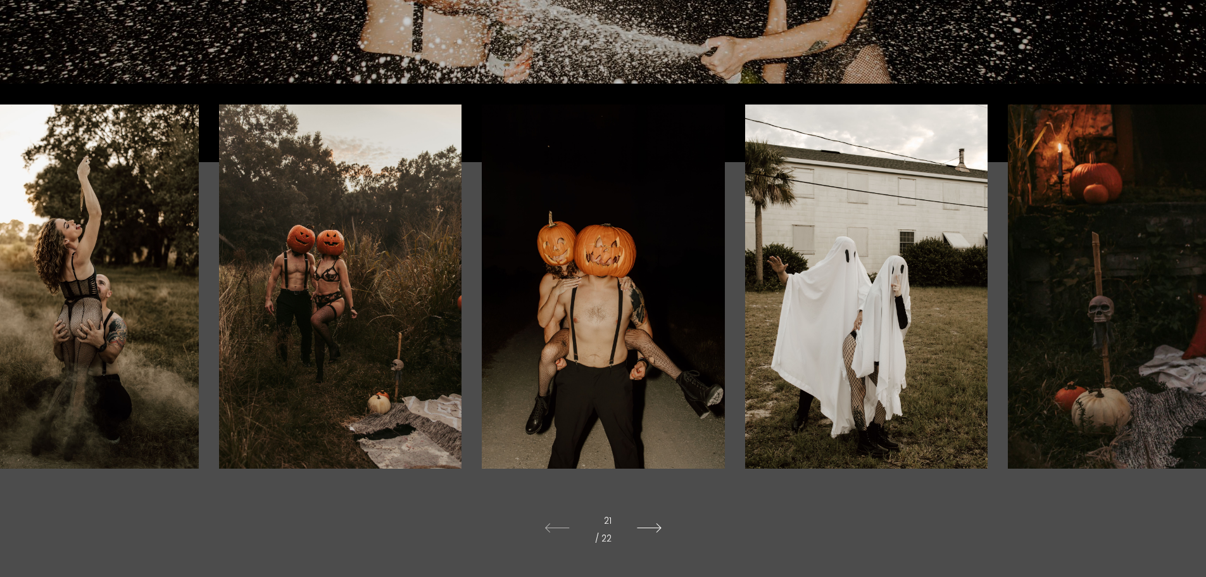
click at [654, 526] on icon at bounding box center [649, 527] width 50 height 35
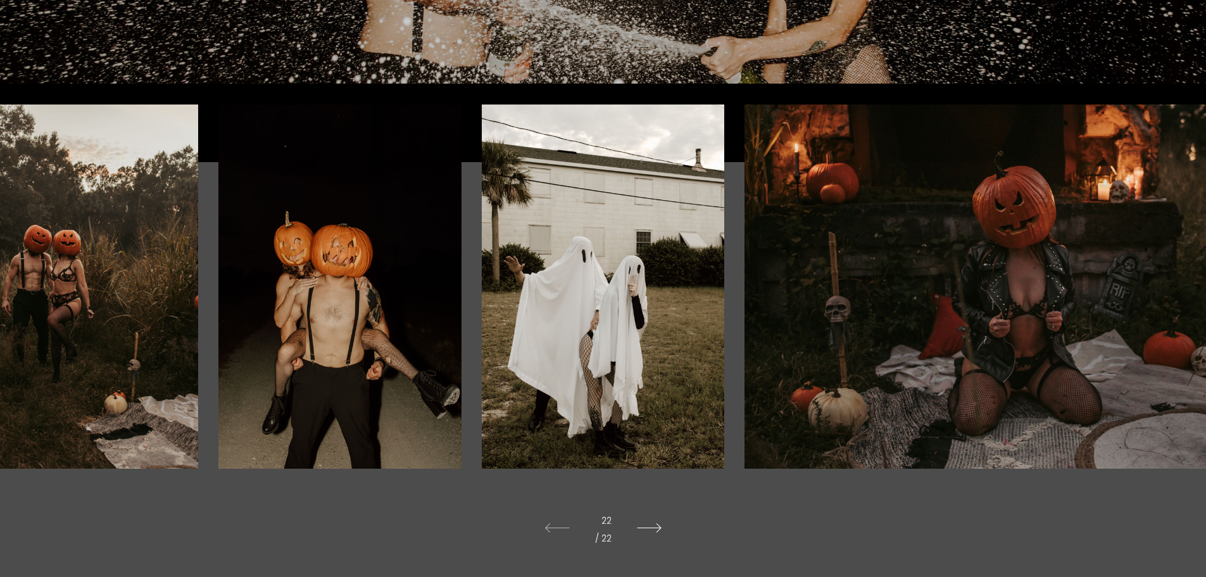
click at [654, 526] on icon at bounding box center [649, 527] width 50 height 35
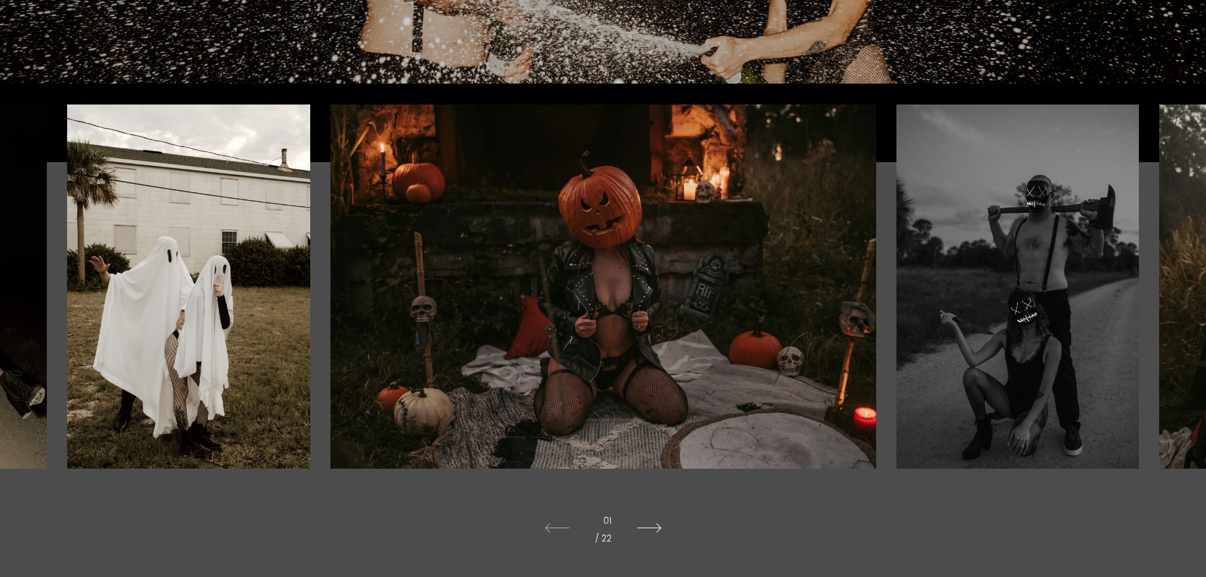
click at [654, 526] on icon at bounding box center [649, 527] width 50 height 35
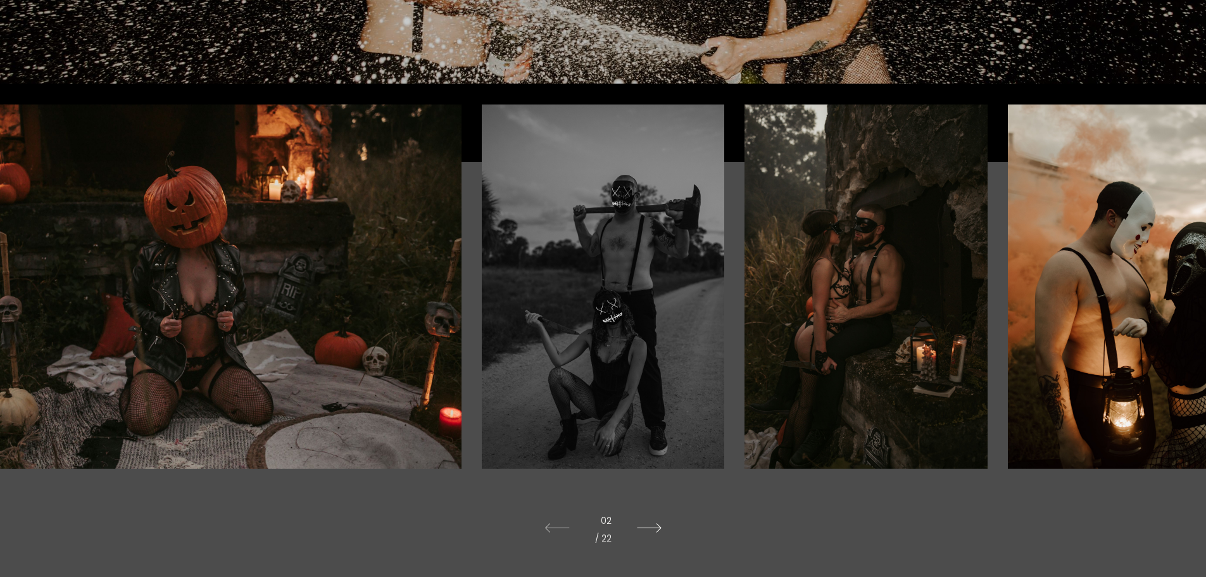
click at [654, 526] on icon at bounding box center [649, 527] width 50 height 35
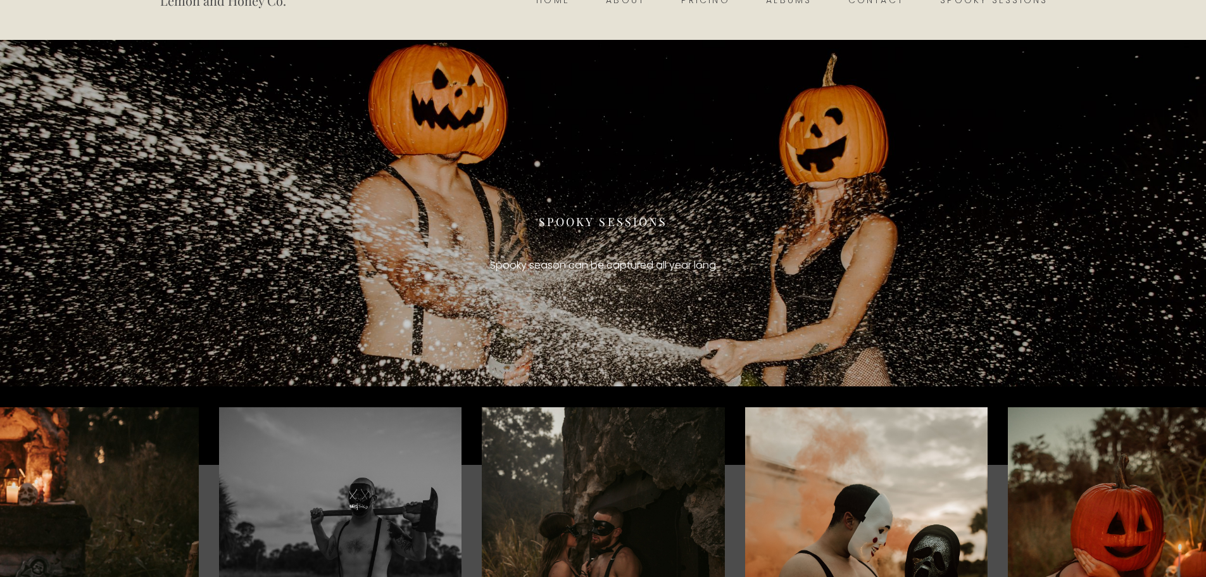
scroll to position [0, 0]
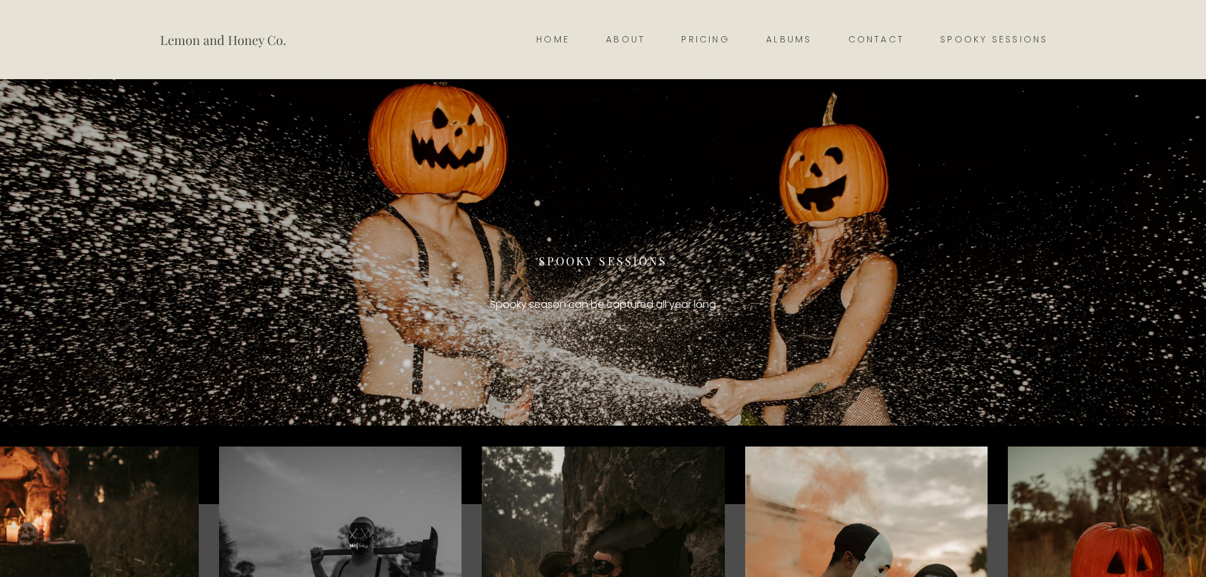
click at [862, 38] on link "Contact" at bounding box center [876, 40] width 92 height 18
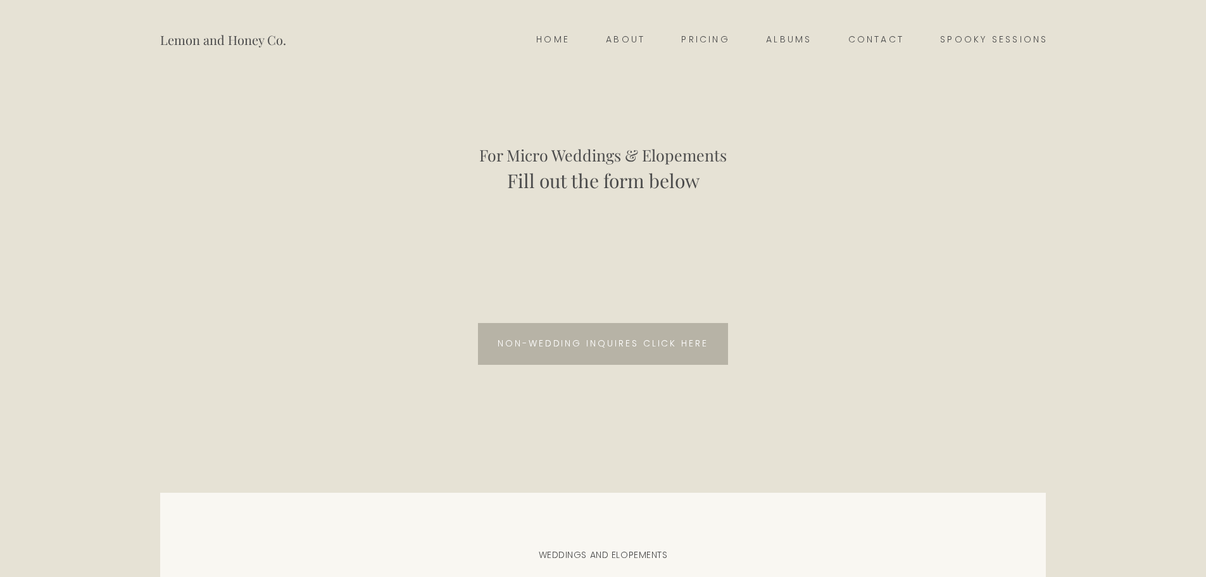
click at [579, 346] on span "Non-wedding inquires click here" at bounding box center [603, 343] width 211 height 13
